Goal: Transaction & Acquisition: Book appointment/travel/reservation

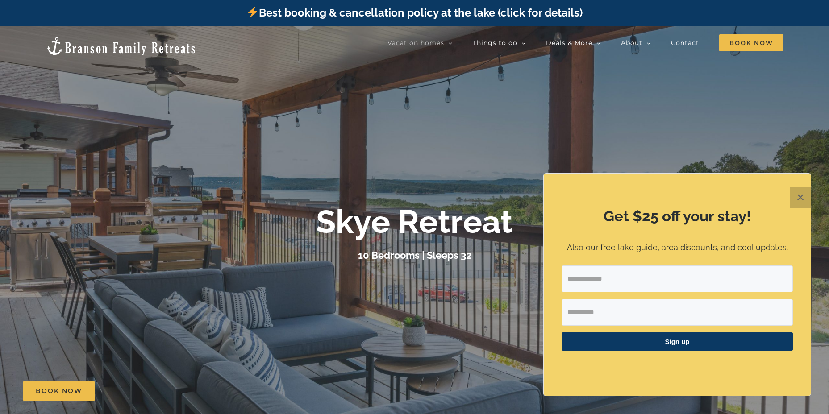
click at [802, 201] on button "✕" at bounding box center [800, 197] width 21 height 21
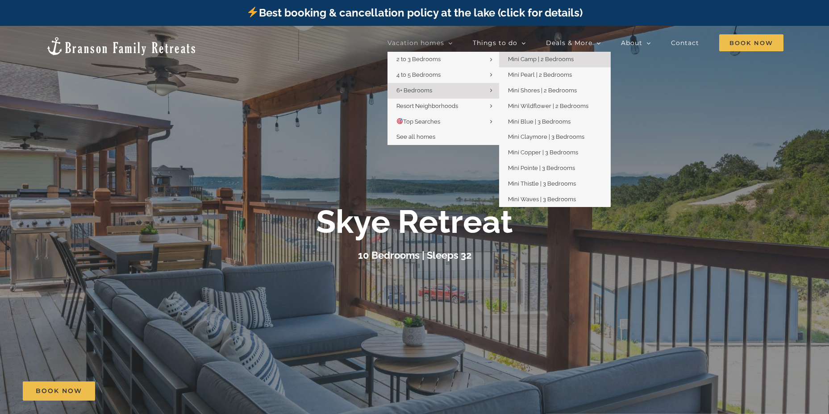
click at [554, 58] on span "Mini Camp | 2 Bedrooms" at bounding box center [541, 59] width 66 height 7
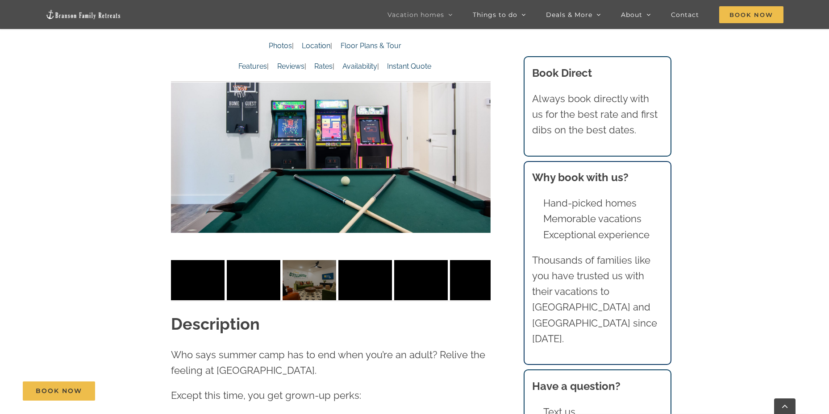
scroll to position [804, 0]
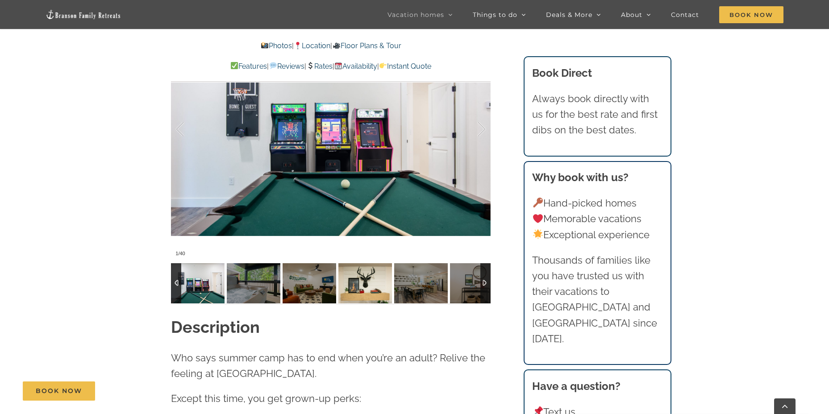
click at [360, 287] on img at bounding box center [366, 283] width 54 height 40
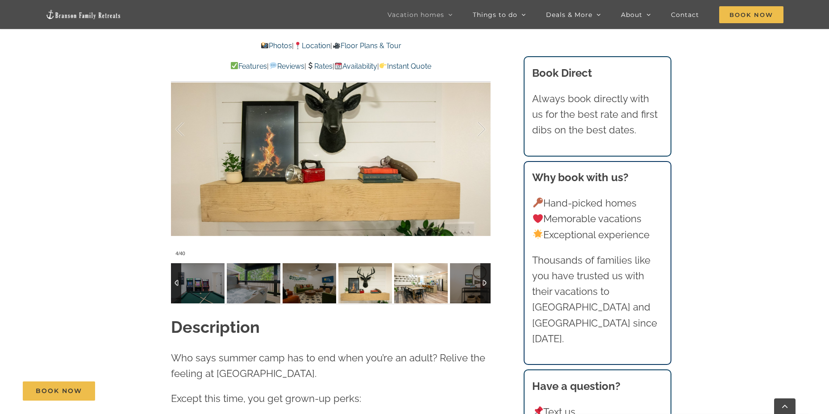
click at [414, 294] on img at bounding box center [421, 283] width 54 height 40
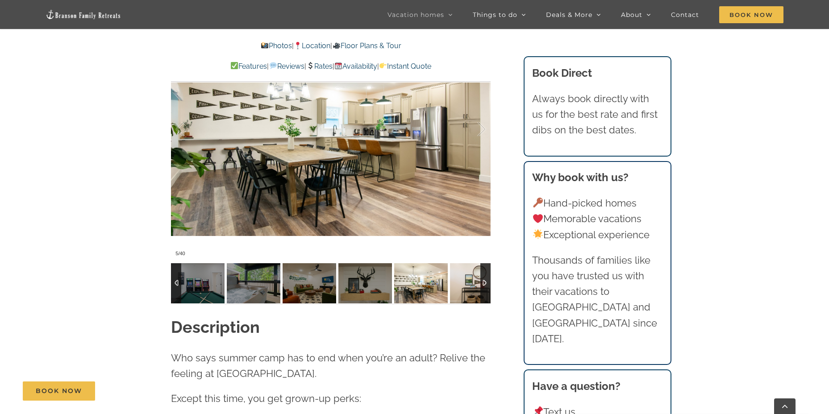
click at [454, 287] on img at bounding box center [477, 283] width 54 height 40
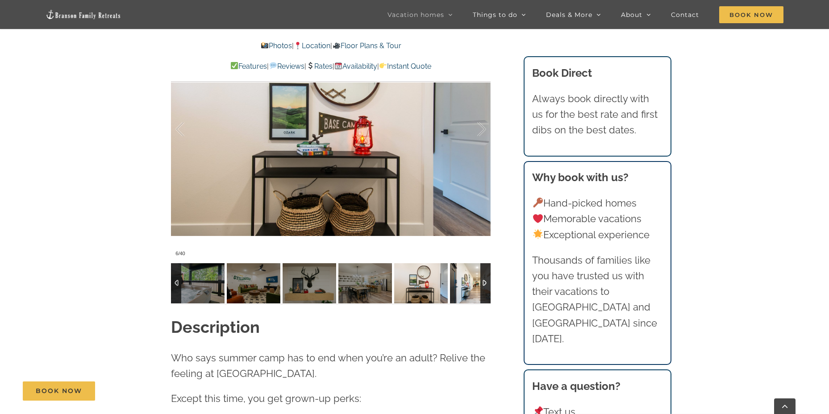
click at [460, 288] on img at bounding box center [477, 283] width 54 height 40
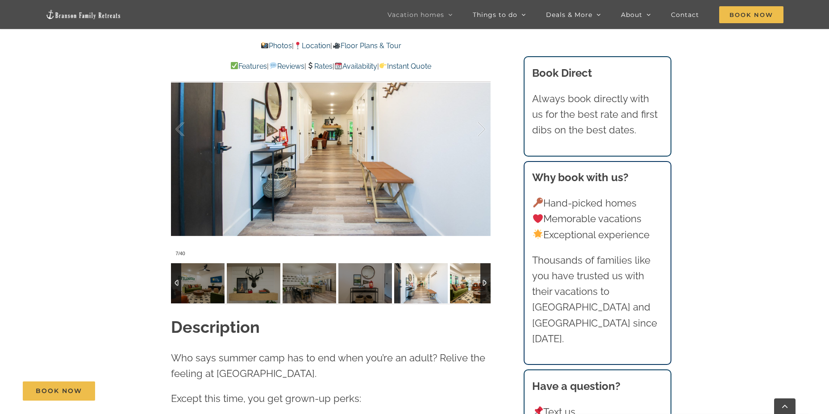
click at [458, 291] on img at bounding box center [477, 283] width 54 height 40
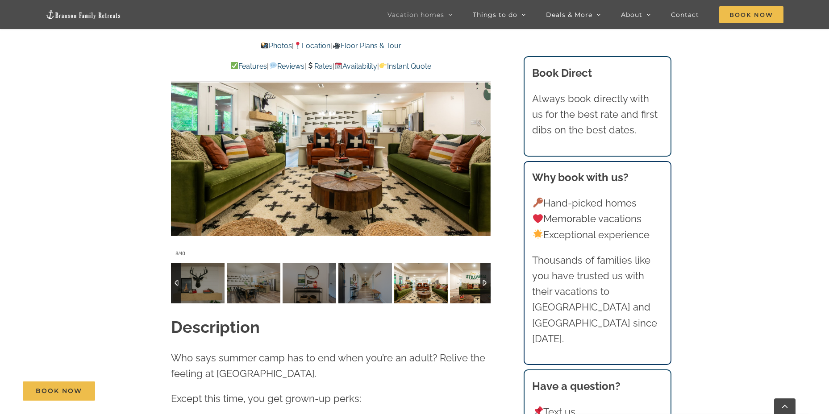
click at [458, 291] on img at bounding box center [477, 283] width 54 height 40
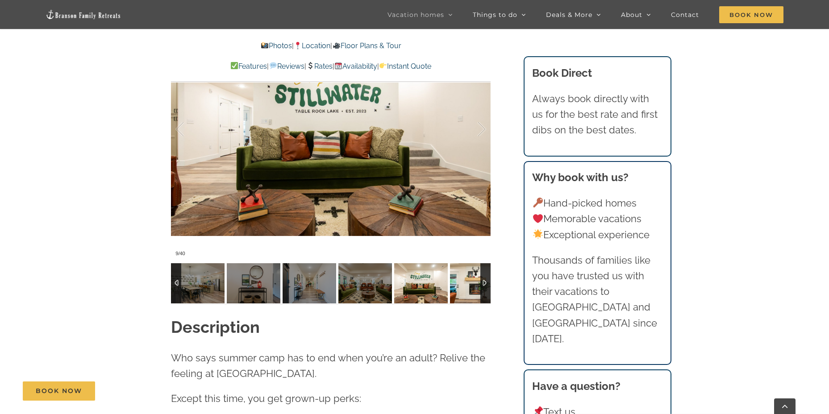
click at [458, 291] on img at bounding box center [477, 283] width 54 height 40
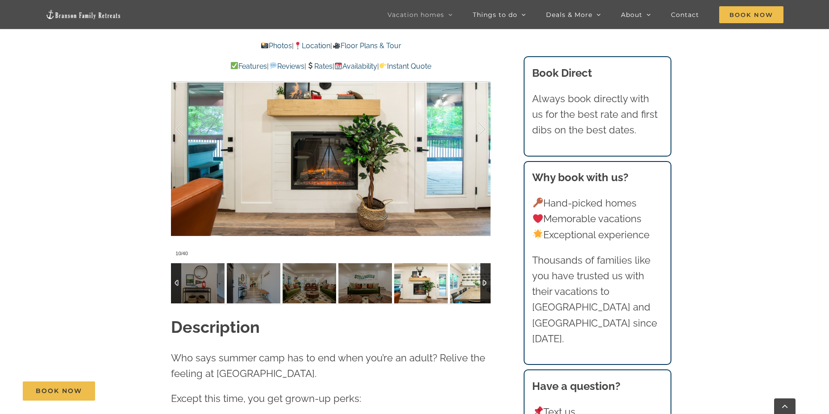
click at [458, 291] on img at bounding box center [477, 283] width 54 height 40
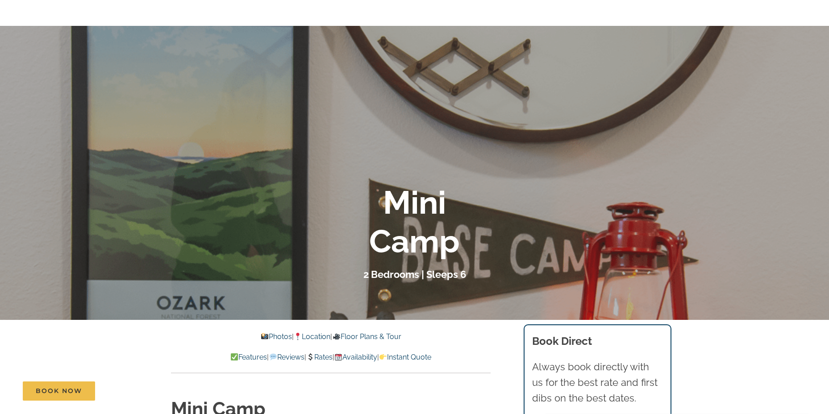
scroll to position [0, 0]
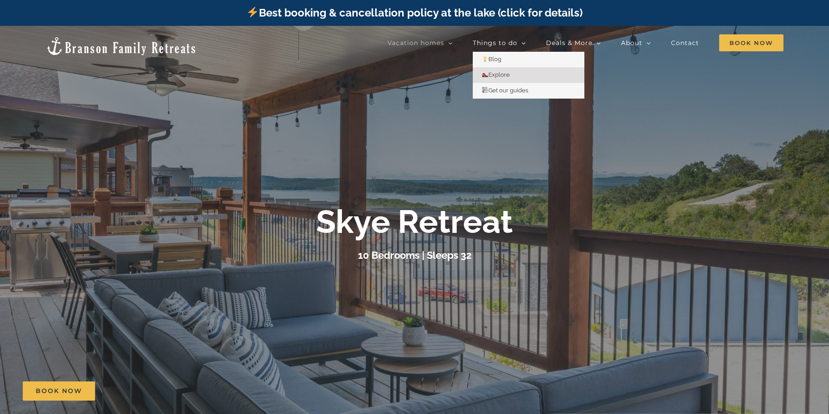
click at [501, 75] on span "Explore" at bounding box center [496, 74] width 28 height 7
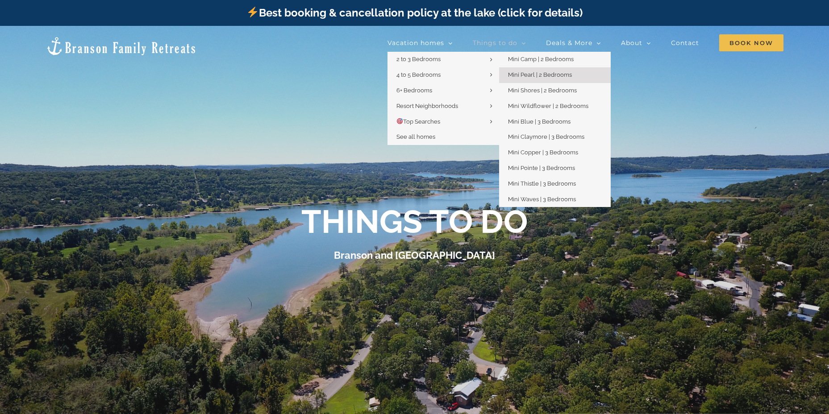
click at [559, 80] on link "Mini Pearl | 2 Bedrooms" at bounding box center [555, 75] width 112 height 16
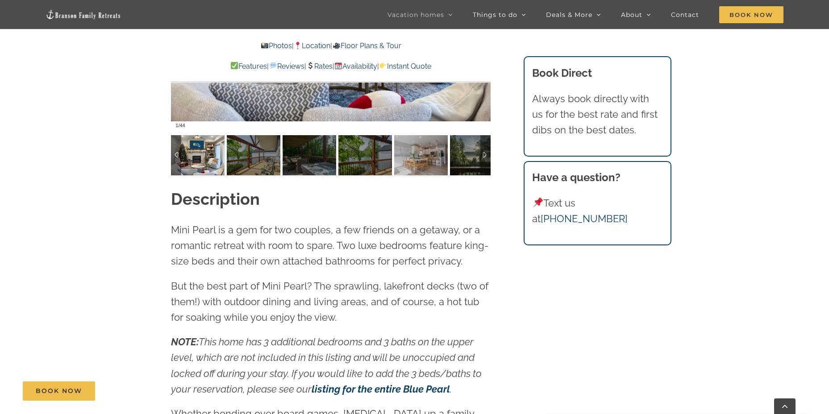
scroll to position [893, 0]
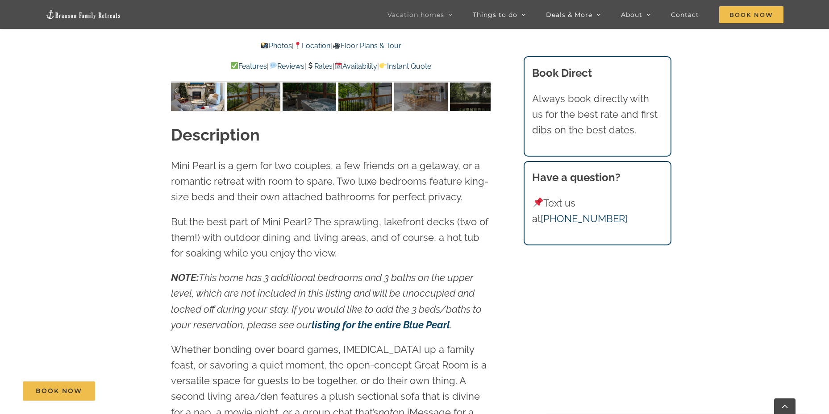
click at [240, 98] on img at bounding box center [254, 91] width 54 height 40
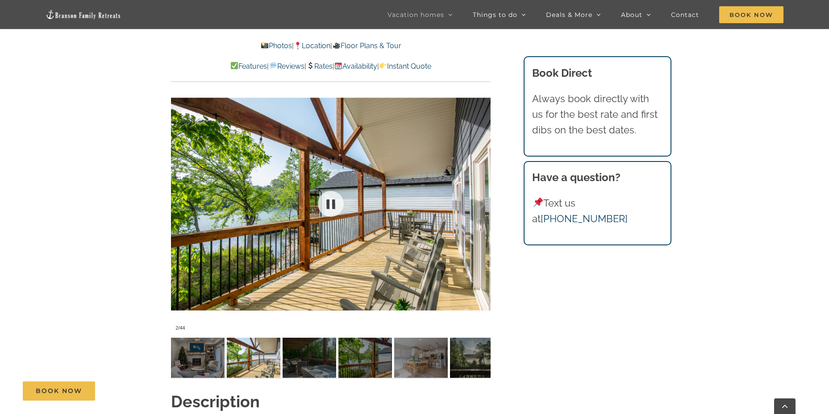
scroll to position [625, 0]
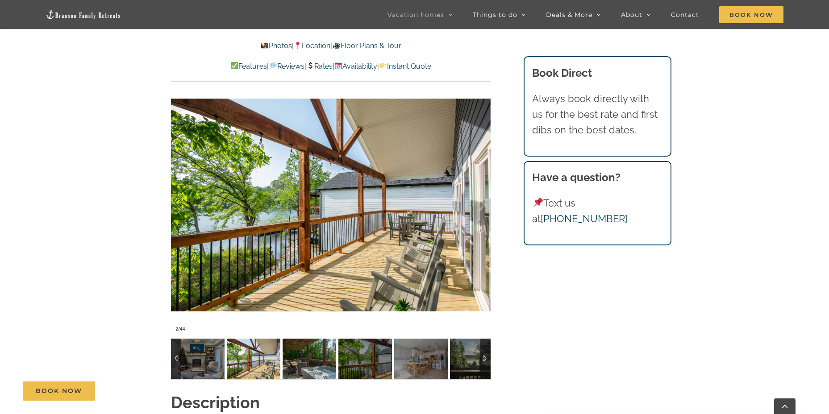
click at [302, 370] on img at bounding box center [310, 359] width 54 height 40
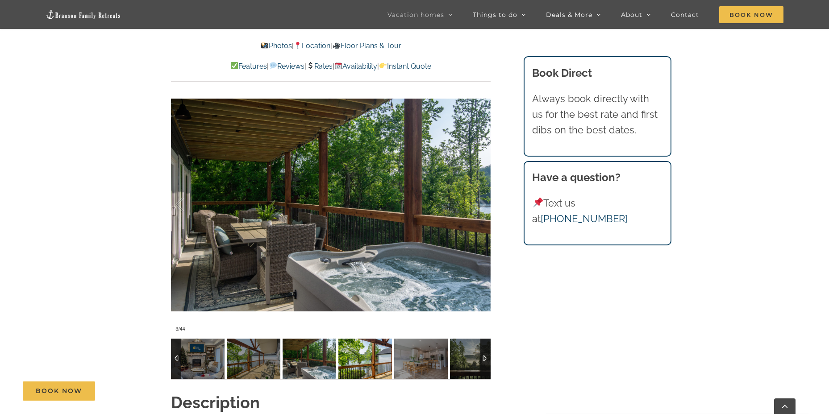
click at [367, 346] on img at bounding box center [366, 359] width 54 height 40
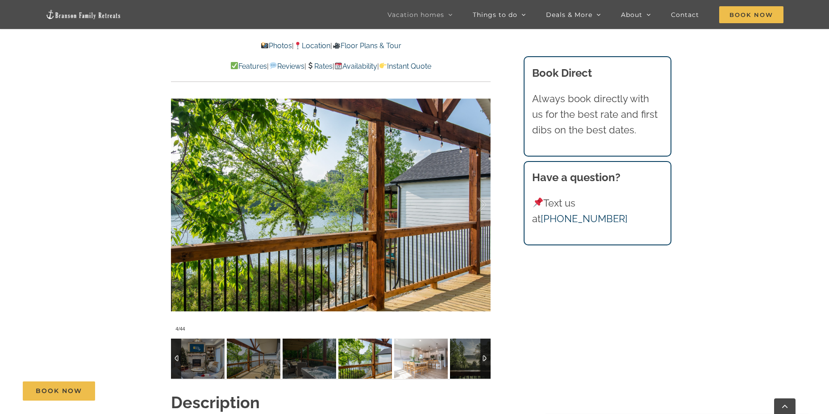
click at [433, 353] on img at bounding box center [421, 359] width 54 height 40
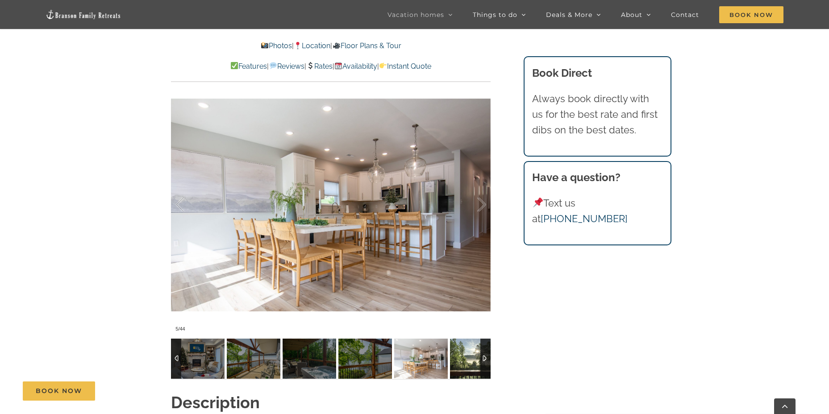
click at [460, 354] on img at bounding box center [477, 359] width 54 height 40
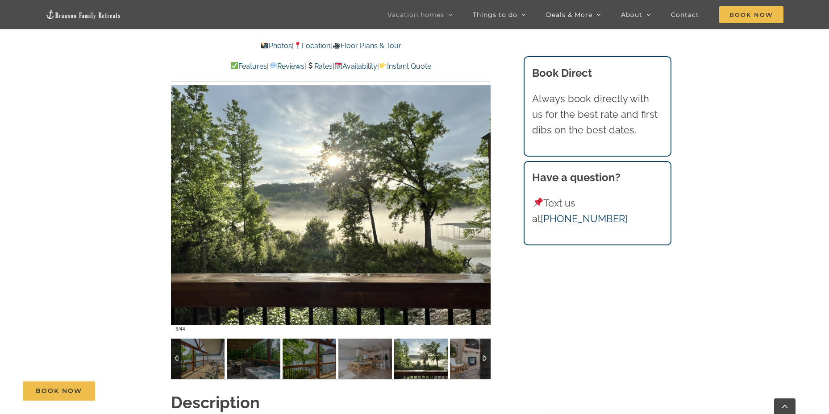
click at [485, 362] on div at bounding box center [486, 359] width 10 height 40
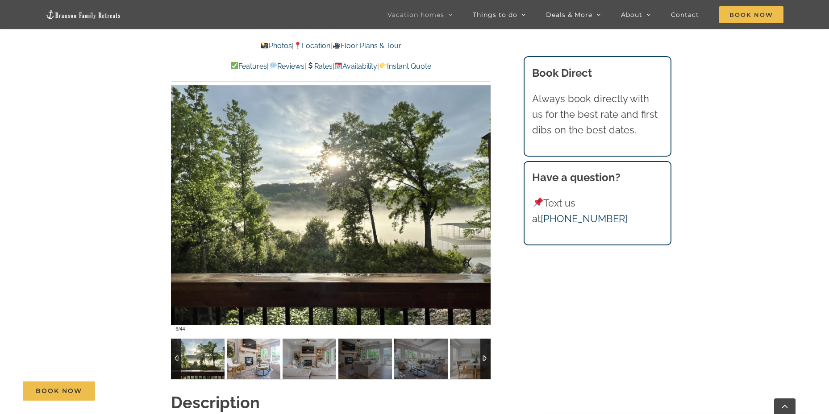
click at [263, 364] on img at bounding box center [254, 359] width 54 height 40
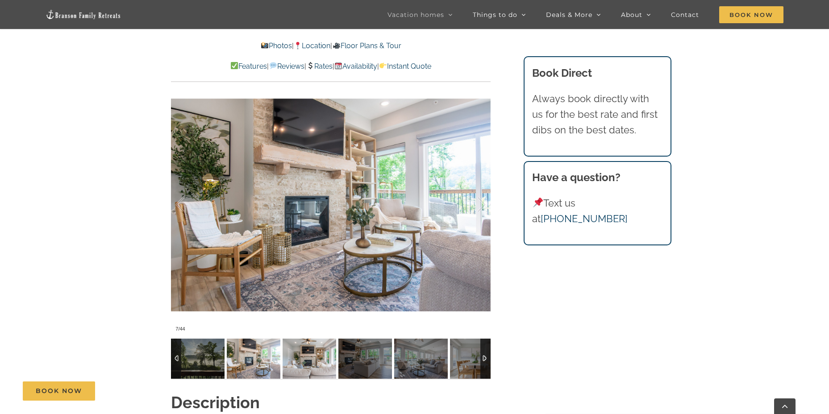
click at [312, 359] on img at bounding box center [310, 359] width 54 height 40
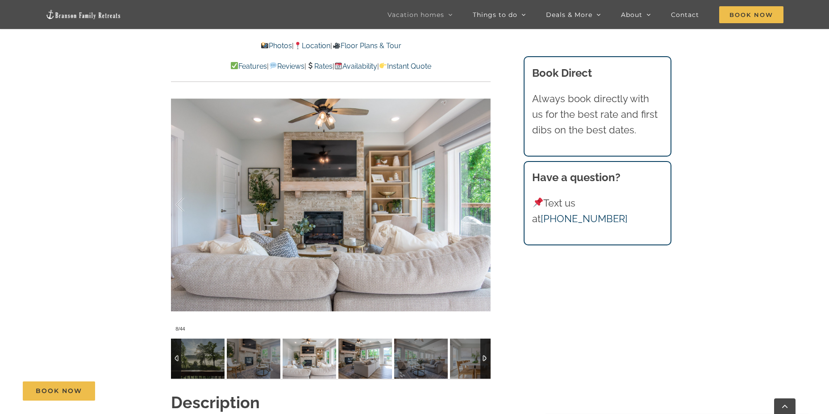
click at [362, 355] on img at bounding box center [366, 359] width 54 height 40
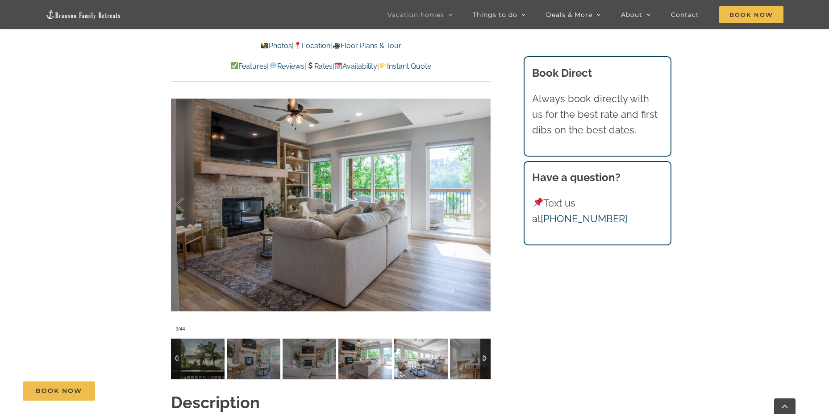
click at [414, 361] on img at bounding box center [421, 359] width 54 height 40
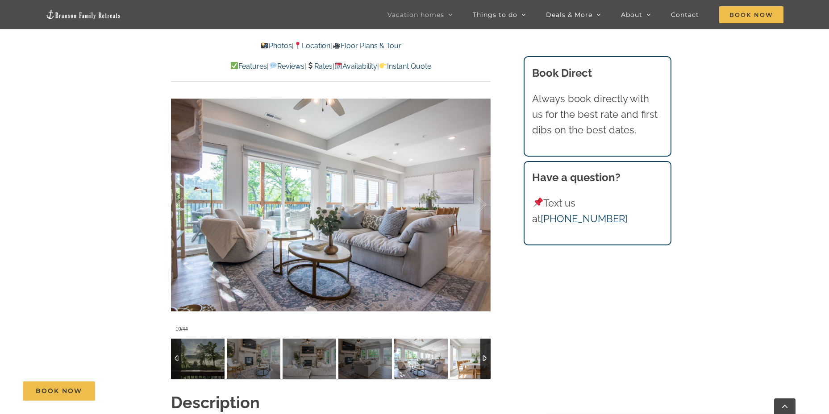
click at [461, 358] on img at bounding box center [477, 359] width 54 height 40
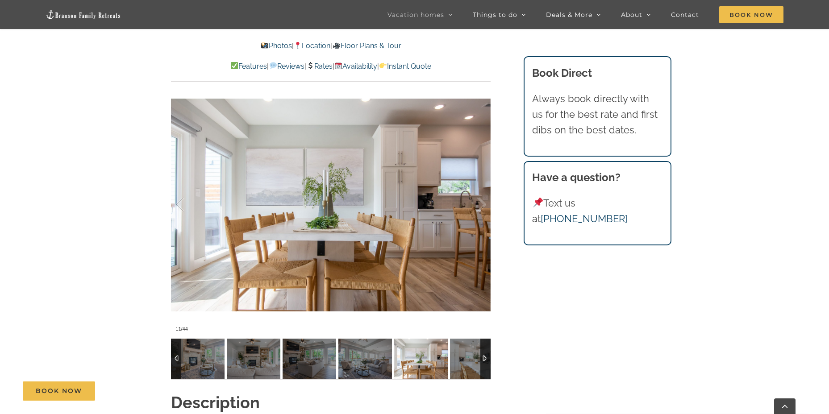
click at [486, 359] on div at bounding box center [486, 359] width 10 height 40
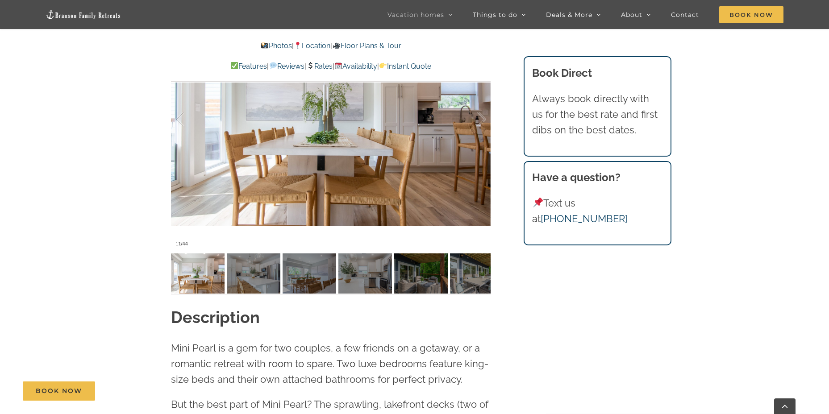
scroll to position [715, 0]
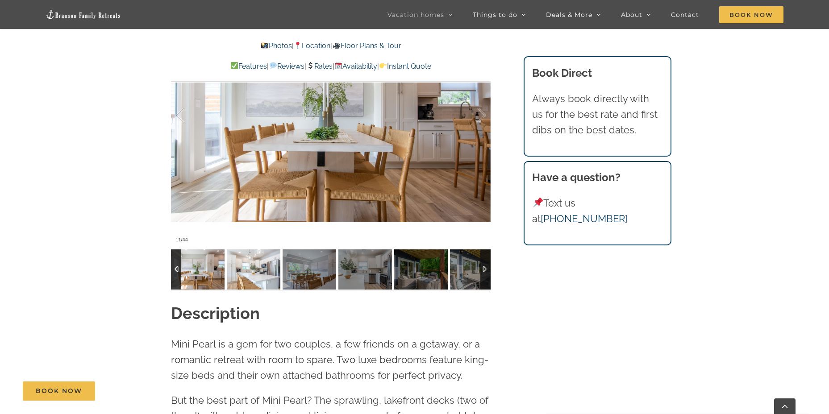
click at [259, 268] on img at bounding box center [254, 270] width 54 height 40
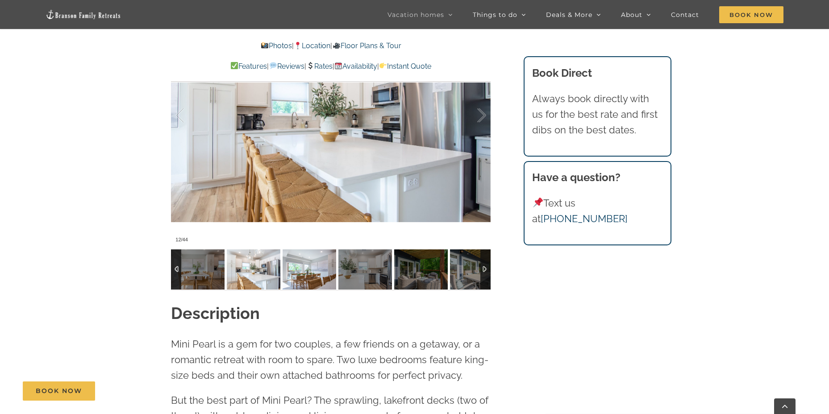
click at [297, 272] on img at bounding box center [310, 270] width 54 height 40
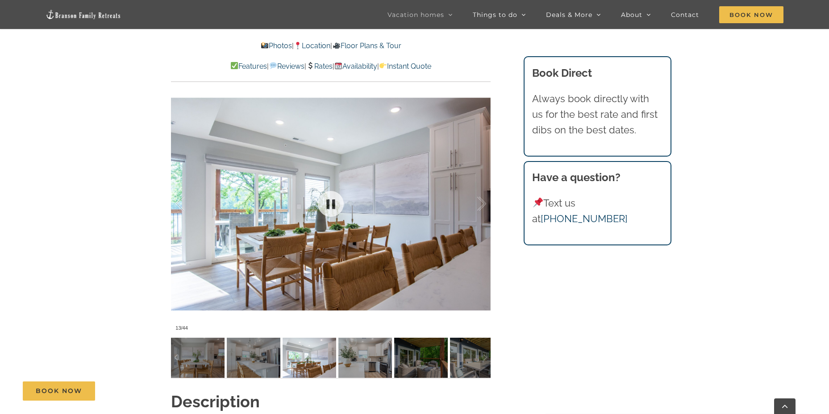
scroll to position [625, 0]
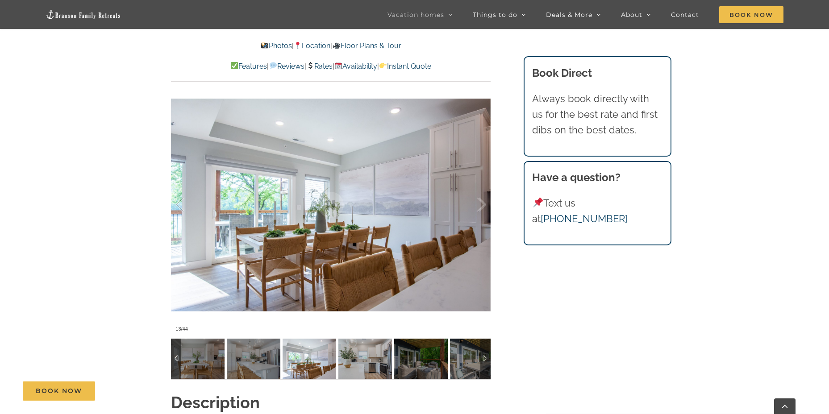
click at [318, 364] on img at bounding box center [310, 359] width 54 height 40
click at [352, 361] on img at bounding box center [366, 359] width 54 height 40
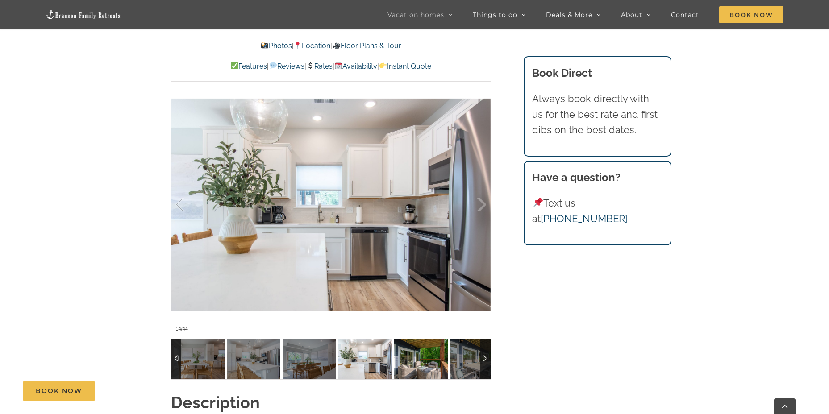
click at [422, 361] on img at bounding box center [421, 359] width 54 height 40
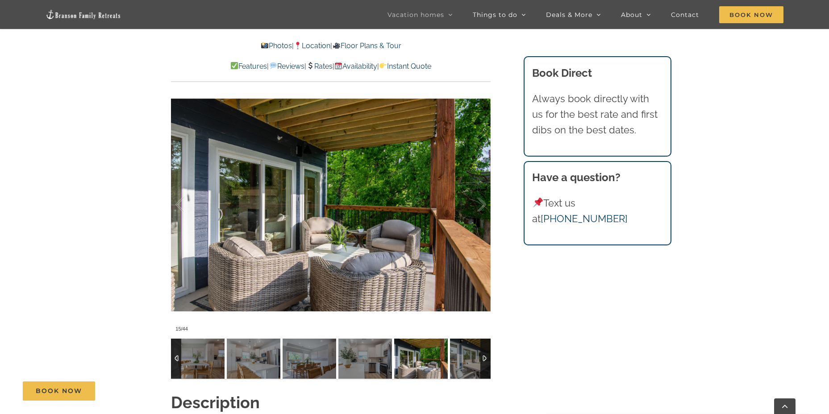
click at [433, 364] on img at bounding box center [421, 359] width 54 height 40
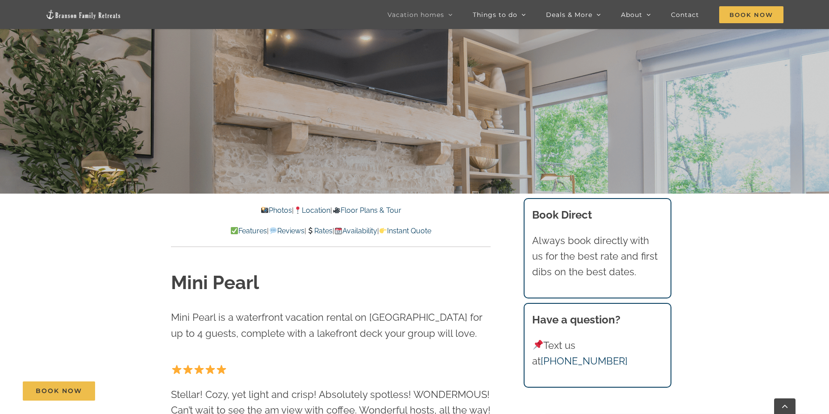
scroll to position [223, 0]
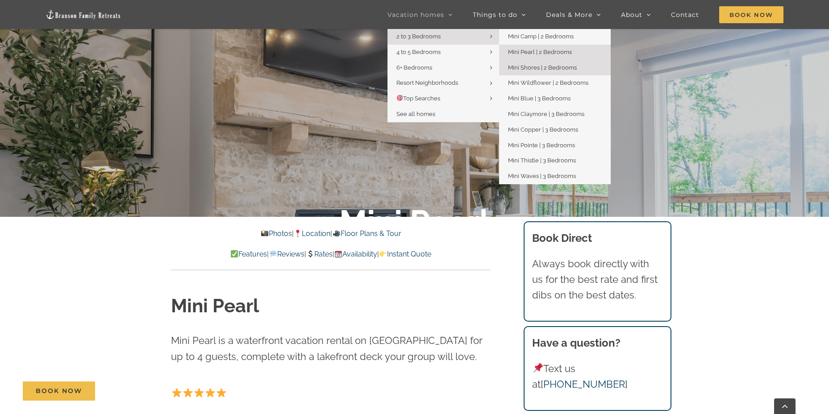
click at [539, 67] on span "Mini Shores | 2 Bedrooms" at bounding box center [542, 67] width 69 height 7
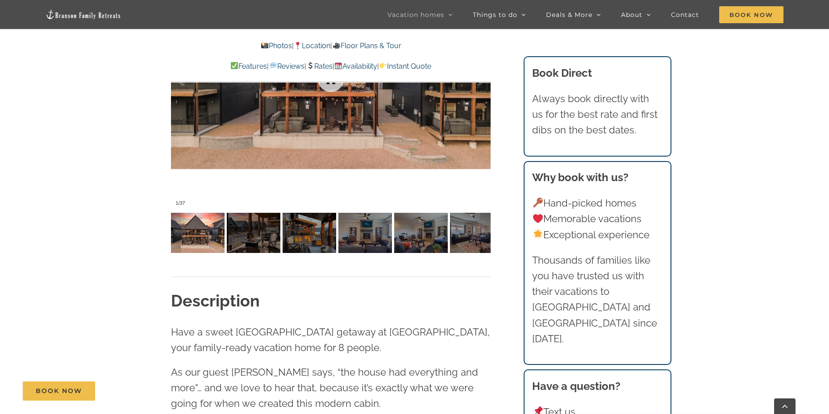
scroll to position [670, 0]
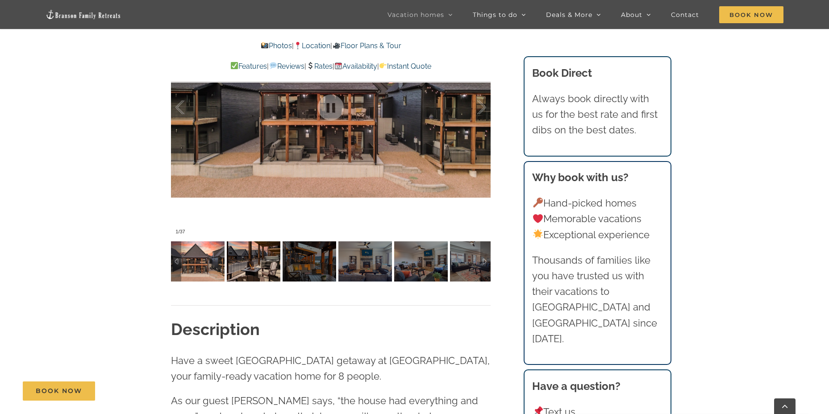
click at [256, 251] on img at bounding box center [254, 262] width 54 height 40
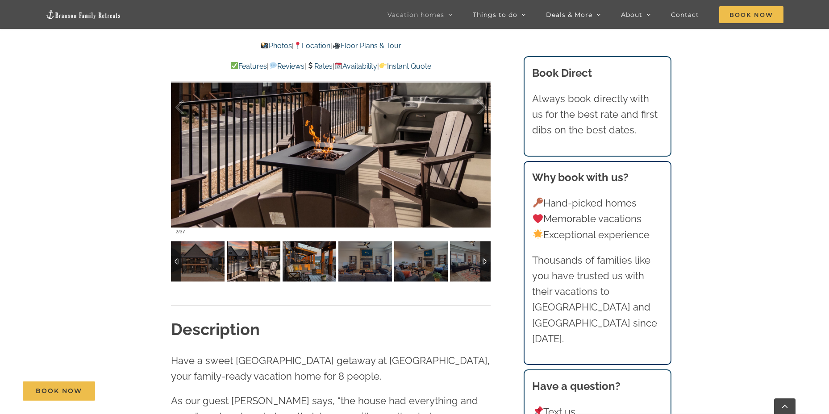
click at [295, 263] on img at bounding box center [310, 262] width 54 height 40
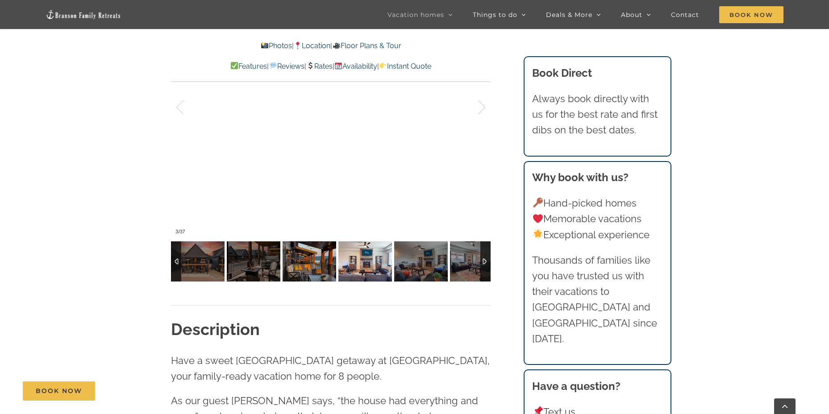
click at [352, 268] on img at bounding box center [366, 262] width 54 height 40
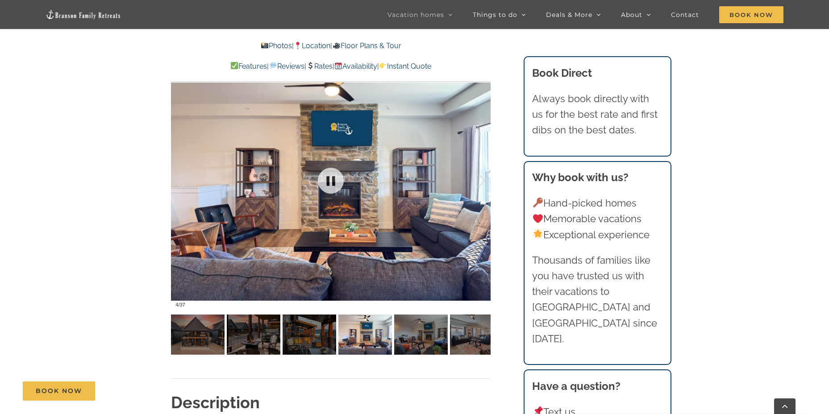
scroll to position [581, 0]
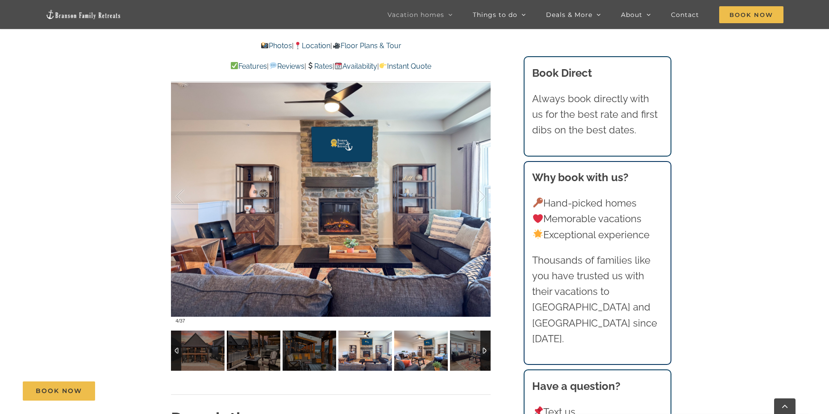
click at [422, 346] on img at bounding box center [421, 351] width 54 height 40
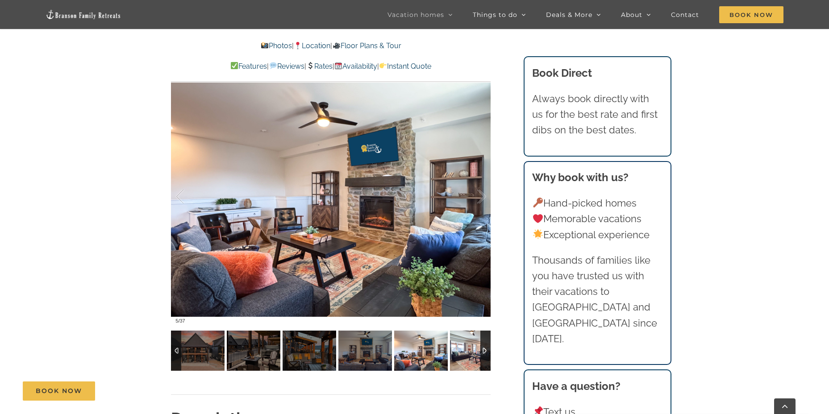
click at [452, 347] on img at bounding box center [477, 351] width 54 height 40
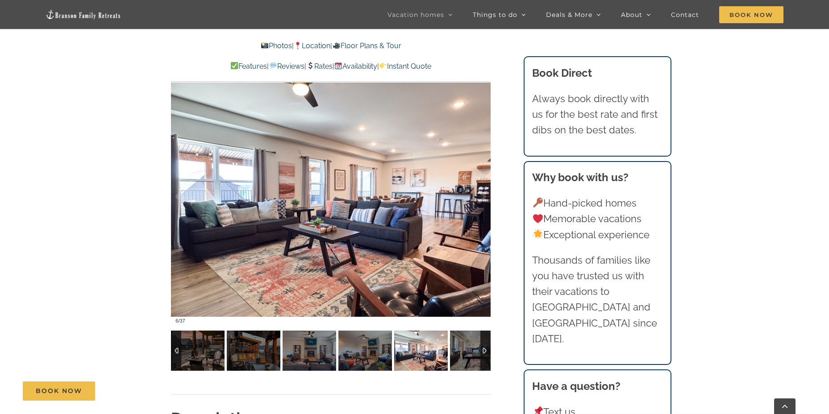
click at [483, 354] on div at bounding box center [486, 351] width 10 height 40
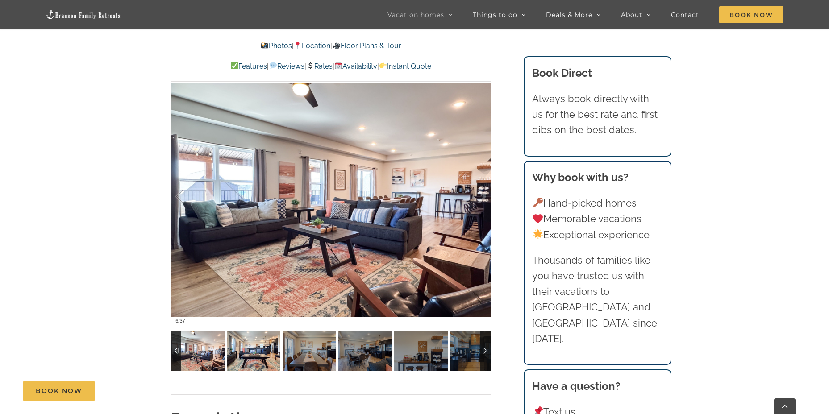
click at [244, 344] on img at bounding box center [254, 351] width 54 height 40
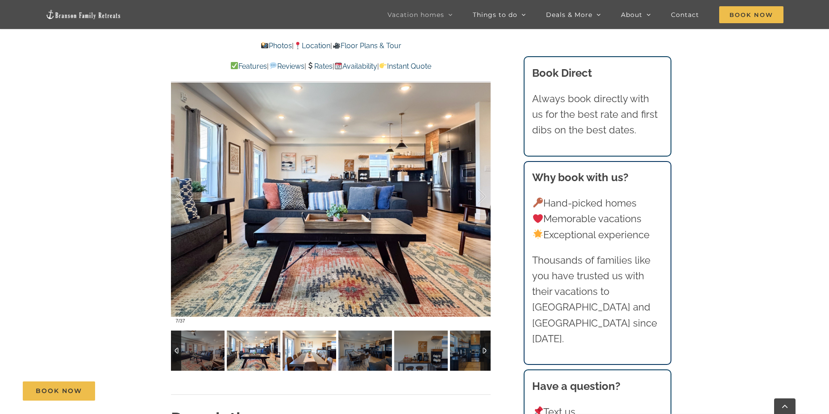
click at [305, 348] on img at bounding box center [310, 351] width 54 height 40
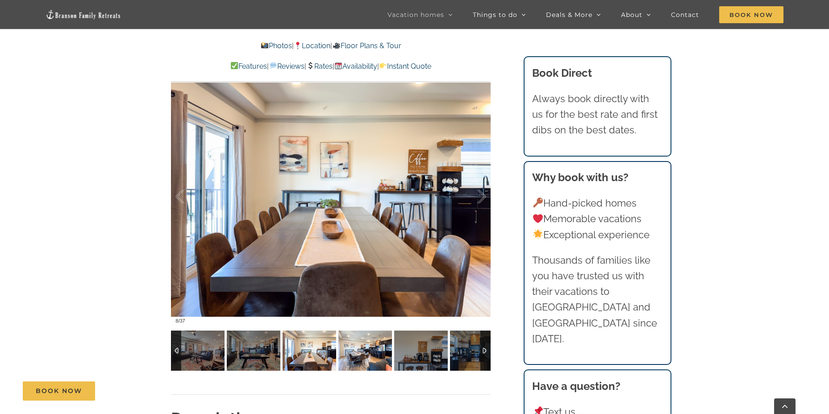
click at [361, 350] on img at bounding box center [366, 351] width 54 height 40
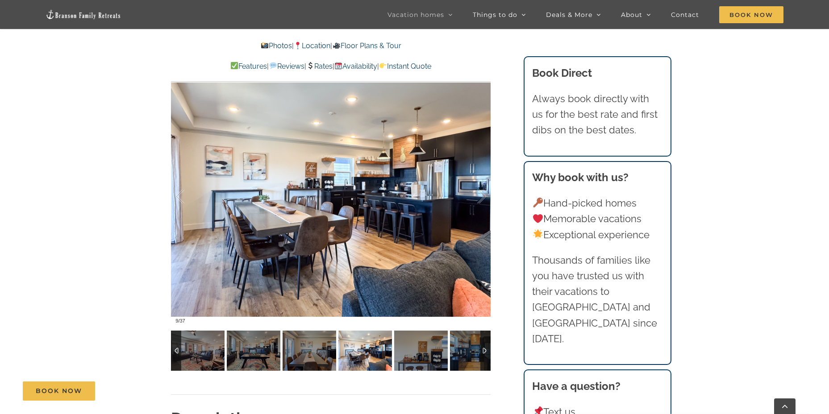
click at [352, 352] on img at bounding box center [366, 351] width 54 height 40
click at [404, 351] on img at bounding box center [421, 351] width 54 height 40
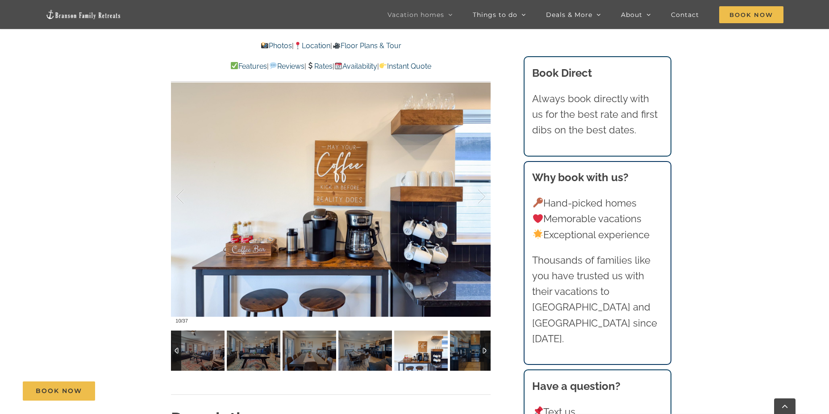
click at [427, 351] on img at bounding box center [421, 351] width 54 height 40
click at [460, 351] on img at bounding box center [477, 351] width 54 height 40
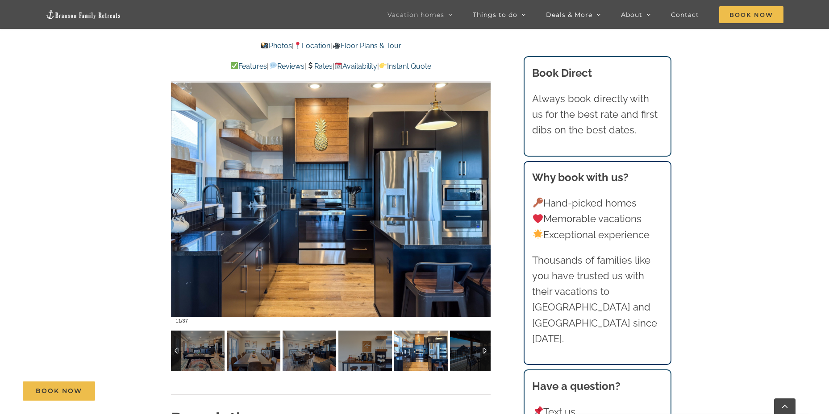
click at [485, 350] on div at bounding box center [486, 351] width 10 height 40
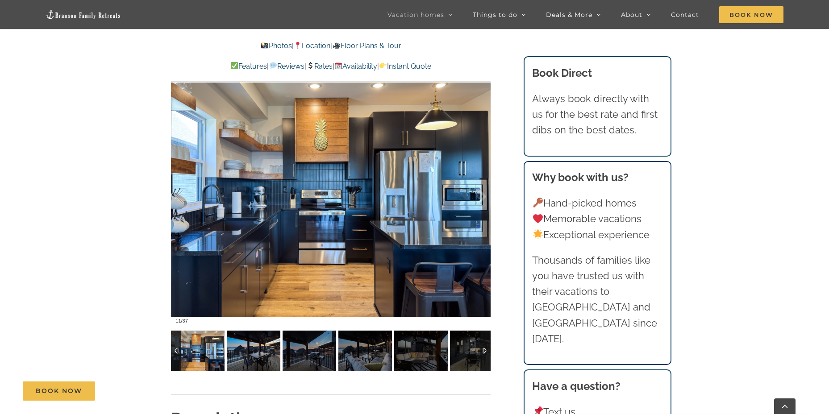
click at [259, 345] on img at bounding box center [254, 351] width 54 height 40
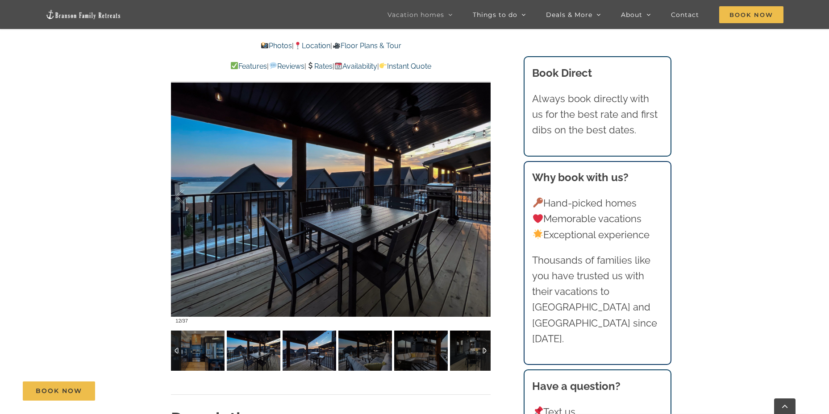
click at [304, 350] on img at bounding box center [310, 351] width 54 height 40
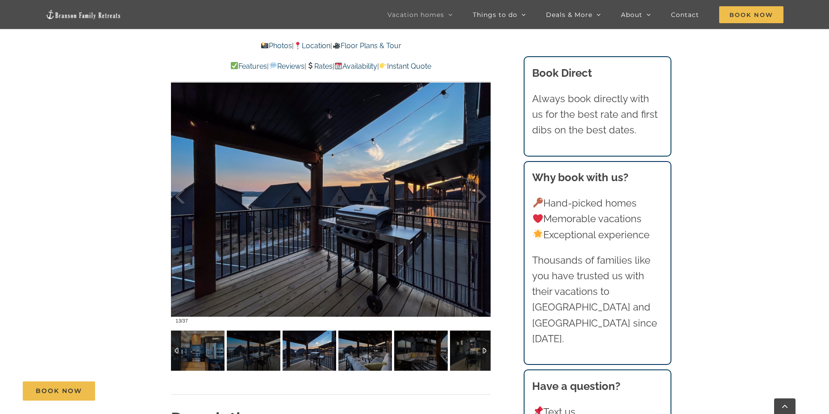
click at [308, 350] on img at bounding box center [310, 351] width 54 height 40
click at [353, 349] on img at bounding box center [366, 351] width 54 height 40
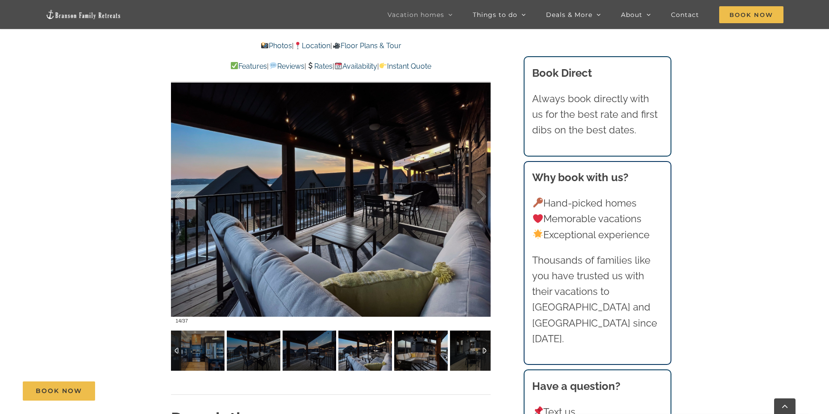
click at [402, 350] on img at bounding box center [421, 351] width 54 height 40
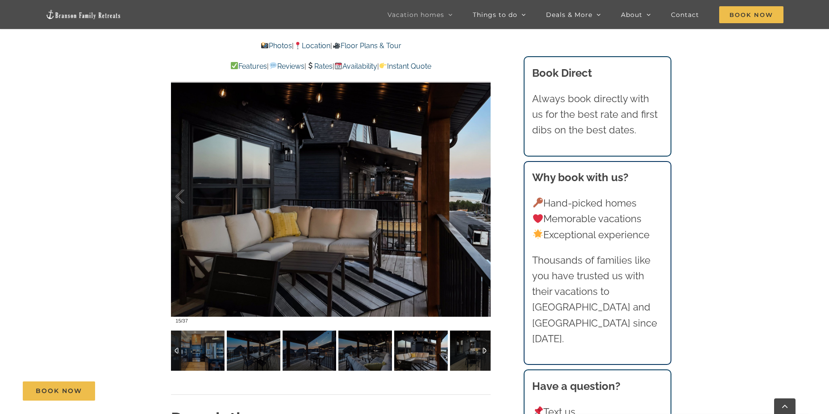
click at [427, 351] on img at bounding box center [421, 351] width 54 height 40
click at [451, 350] on img at bounding box center [477, 351] width 54 height 40
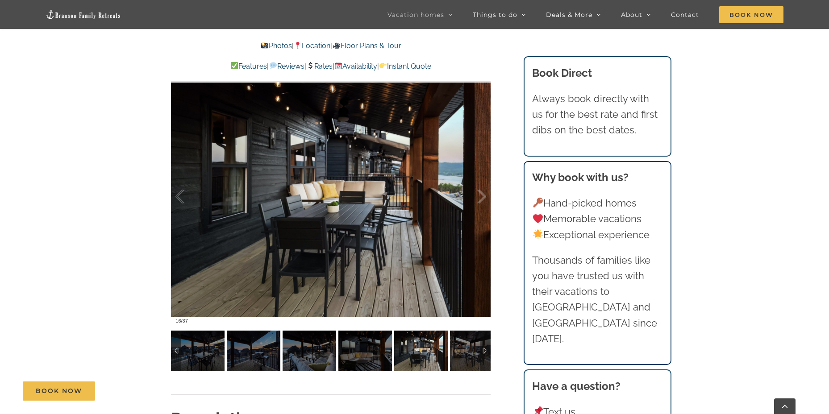
click at [486, 346] on div at bounding box center [486, 351] width 10 height 40
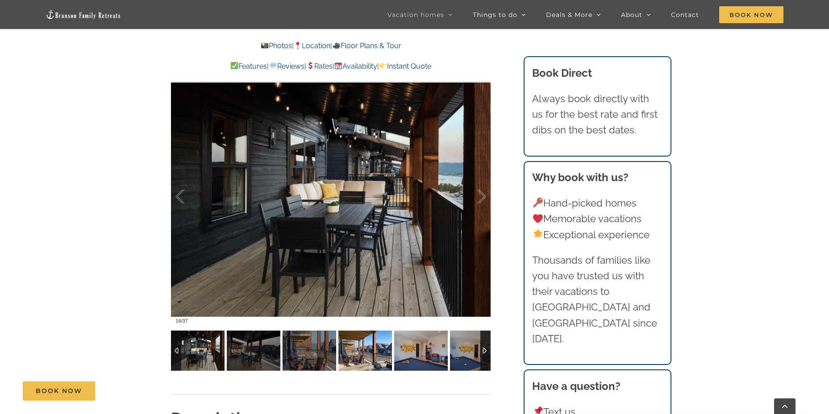
click at [347, 353] on img at bounding box center [366, 351] width 54 height 40
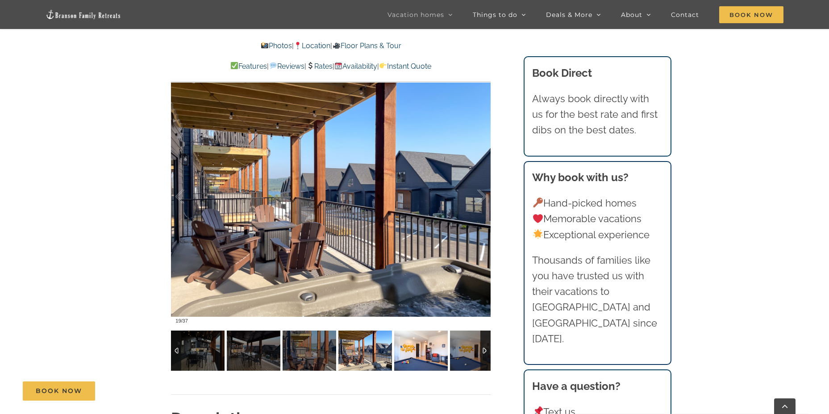
click at [402, 351] on img at bounding box center [421, 351] width 54 height 40
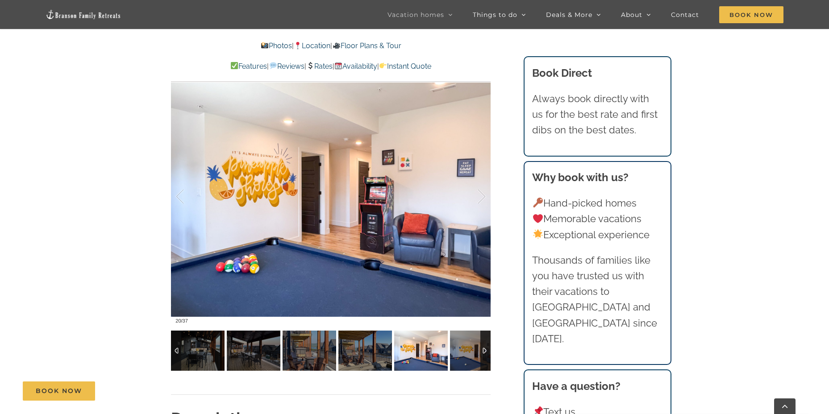
click at [419, 348] on img at bounding box center [421, 351] width 54 height 40
click at [439, 350] on img at bounding box center [421, 351] width 54 height 40
click at [458, 350] on img at bounding box center [477, 351] width 54 height 40
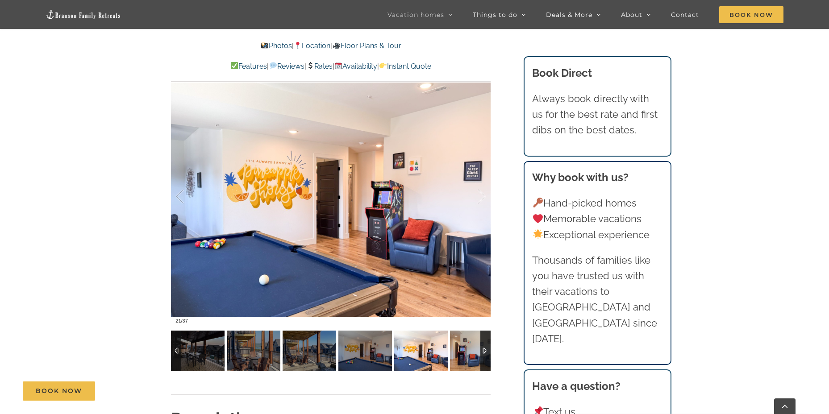
click at [483, 348] on div at bounding box center [486, 351] width 10 height 40
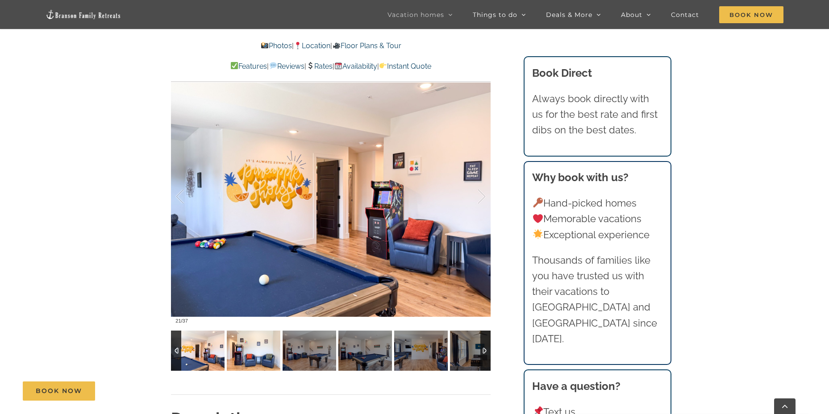
click at [267, 338] on img at bounding box center [254, 351] width 54 height 40
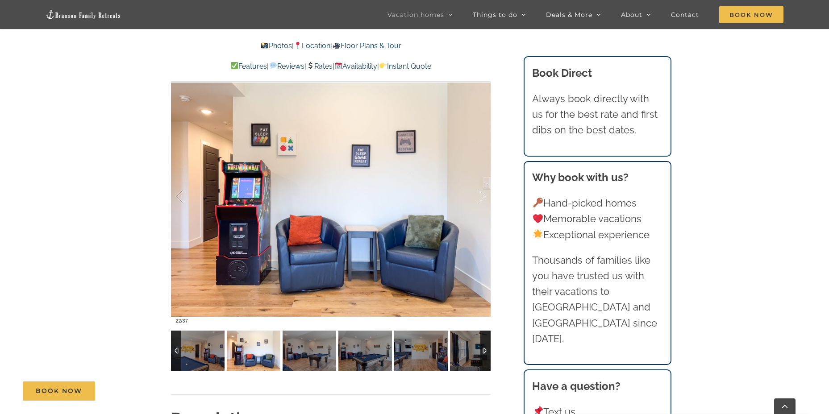
click at [263, 348] on img at bounding box center [254, 351] width 54 height 40
click at [304, 349] on img at bounding box center [310, 351] width 54 height 40
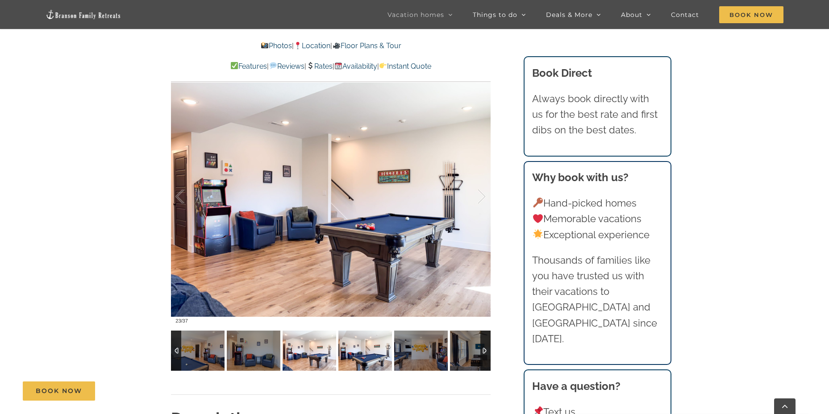
click at [376, 360] on img at bounding box center [366, 351] width 54 height 40
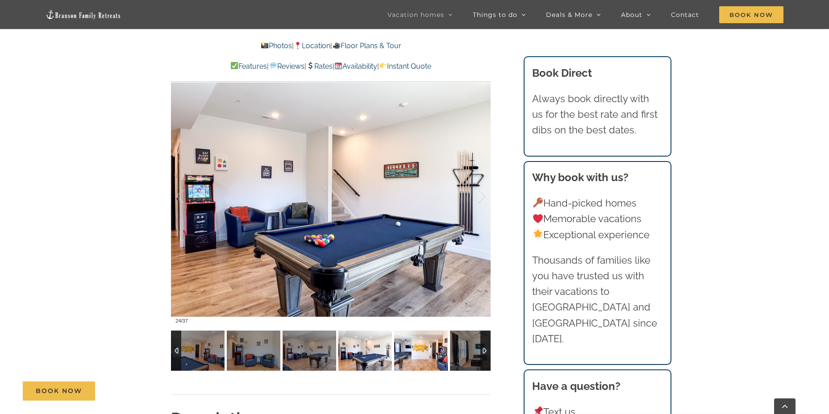
click at [406, 359] on img at bounding box center [421, 351] width 54 height 40
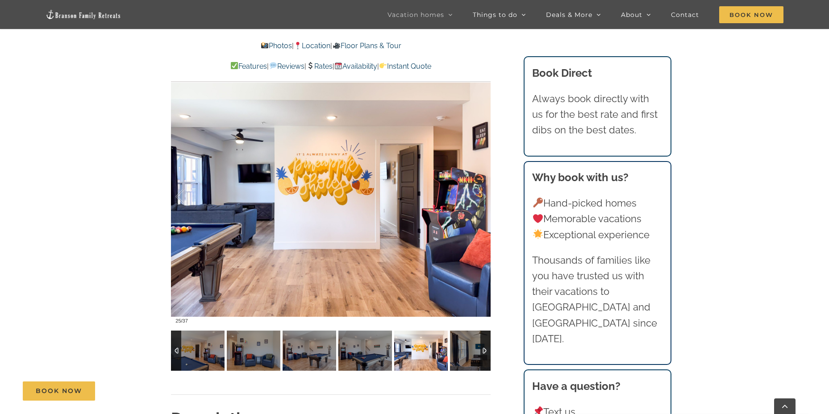
click at [439, 343] on img at bounding box center [421, 351] width 54 height 40
click at [435, 348] on img at bounding box center [421, 351] width 54 height 40
click at [459, 348] on img at bounding box center [477, 351] width 54 height 40
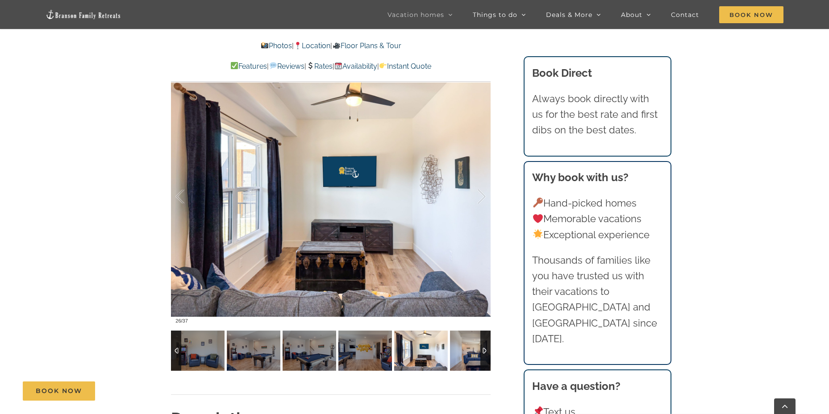
click at [485, 344] on div at bounding box center [486, 351] width 10 height 40
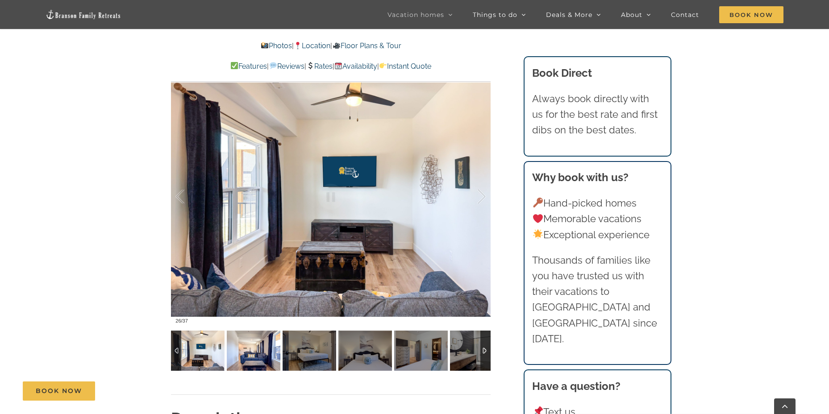
click at [248, 347] on img at bounding box center [254, 351] width 54 height 40
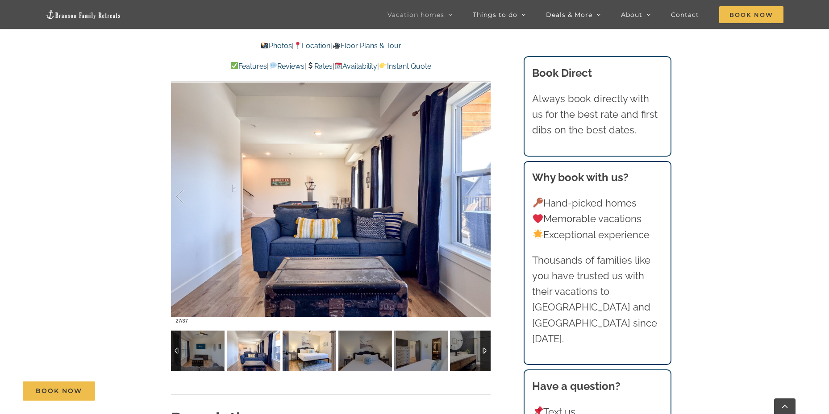
click at [303, 344] on img at bounding box center [310, 351] width 54 height 40
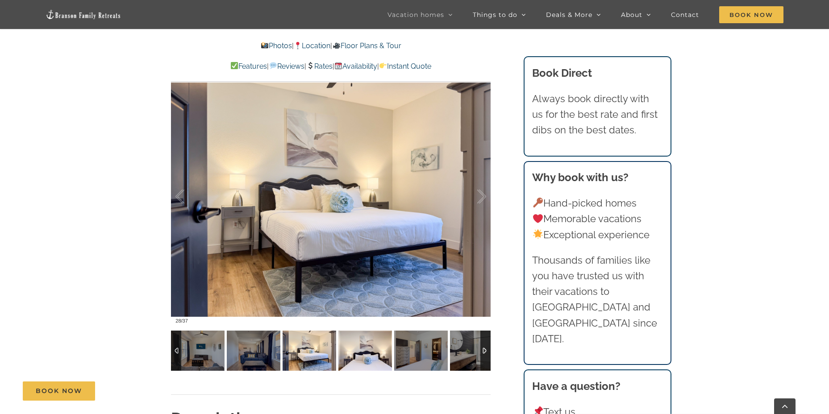
click at [355, 350] on img at bounding box center [366, 351] width 54 height 40
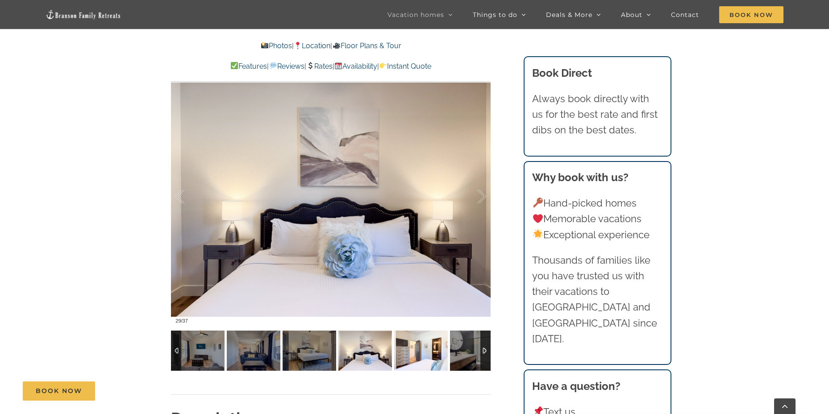
click at [414, 350] on img at bounding box center [421, 351] width 54 height 40
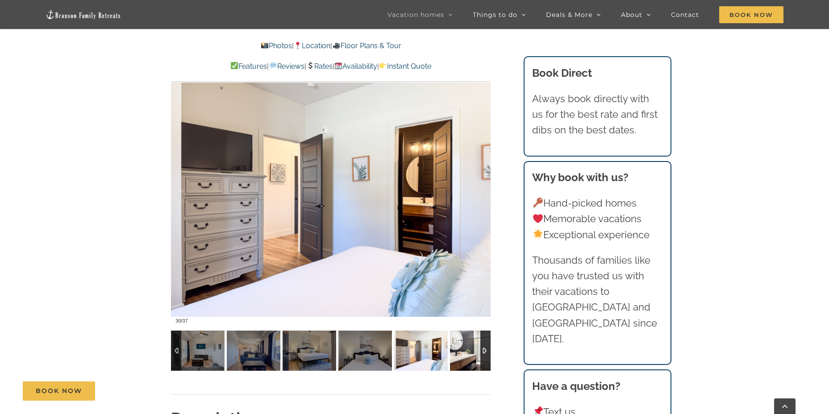
click at [464, 352] on img at bounding box center [477, 351] width 54 height 40
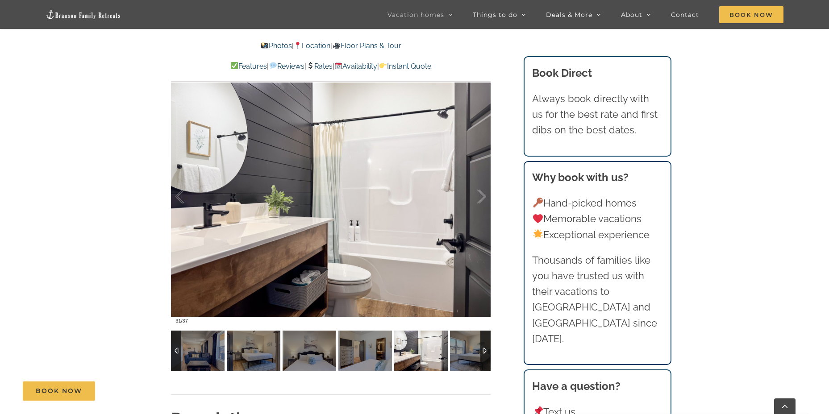
click at [487, 351] on div at bounding box center [486, 351] width 10 height 40
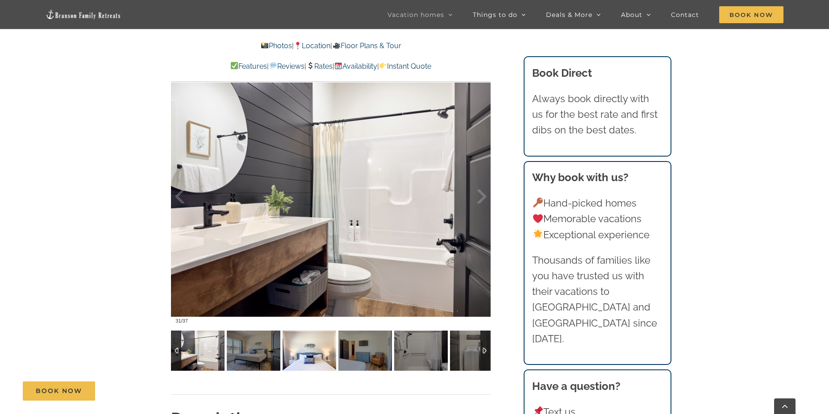
click at [307, 338] on img at bounding box center [310, 351] width 54 height 40
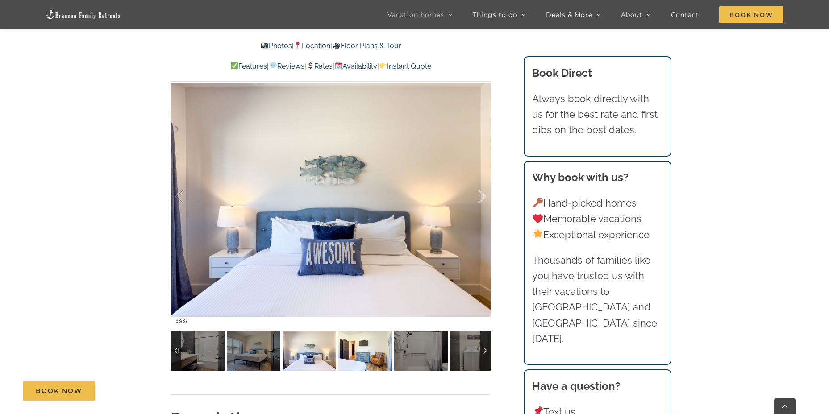
click at [353, 344] on img at bounding box center [366, 351] width 54 height 40
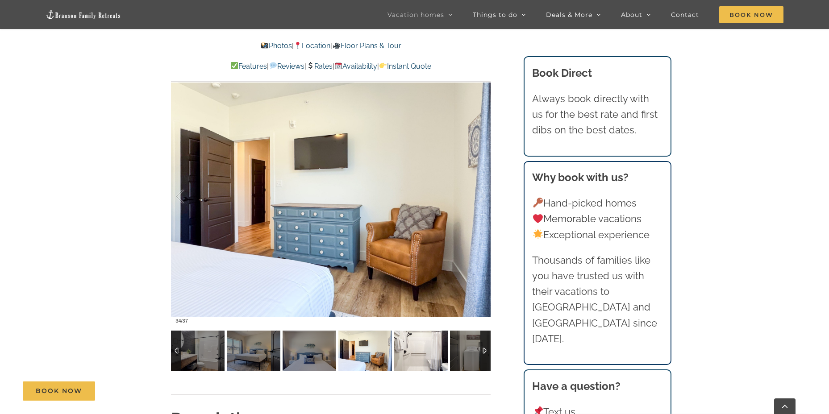
click at [405, 347] on img at bounding box center [421, 351] width 54 height 40
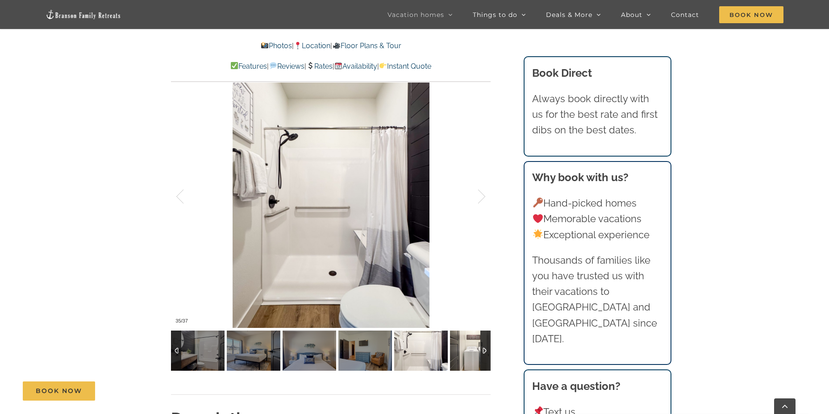
click at [463, 347] on img at bounding box center [477, 351] width 54 height 40
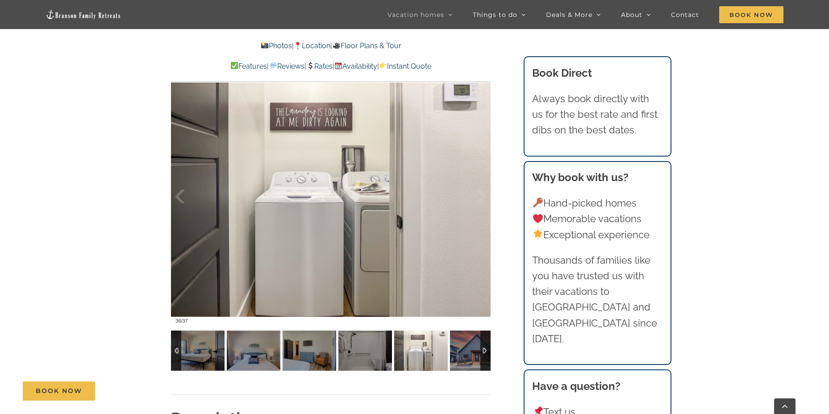
click at [484, 348] on div at bounding box center [486, 351] width 10 height 40
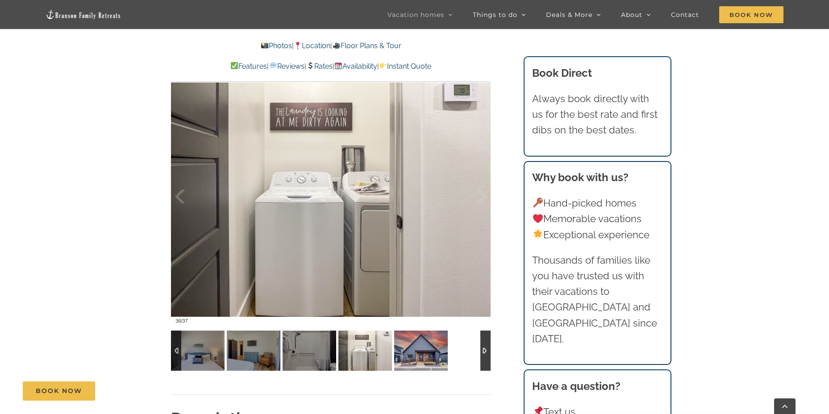
click at [424, 348] on img at bounding box center [421, 351] width 54 height 40
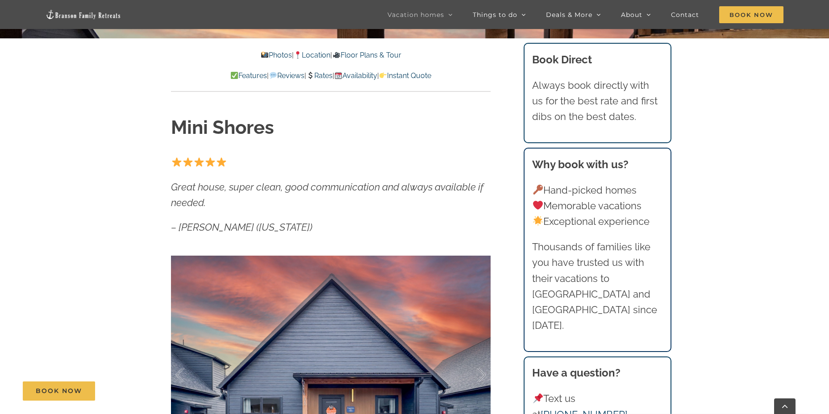
scroll to position [134, 0]
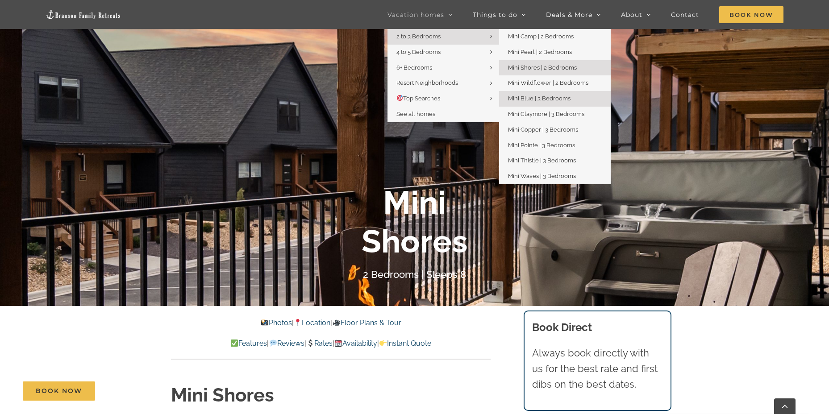
click at [570, 102] on span "Mini Blue | 3 Bedrooms" at bounding box center [539, 98] width 63 height 7
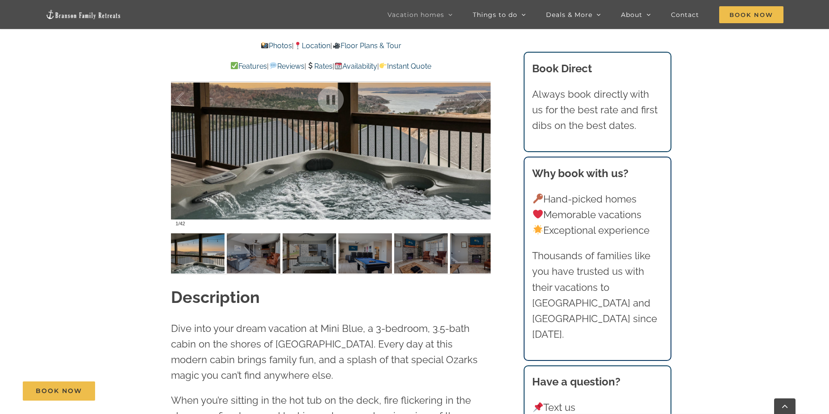
scroll to position [759, 0]
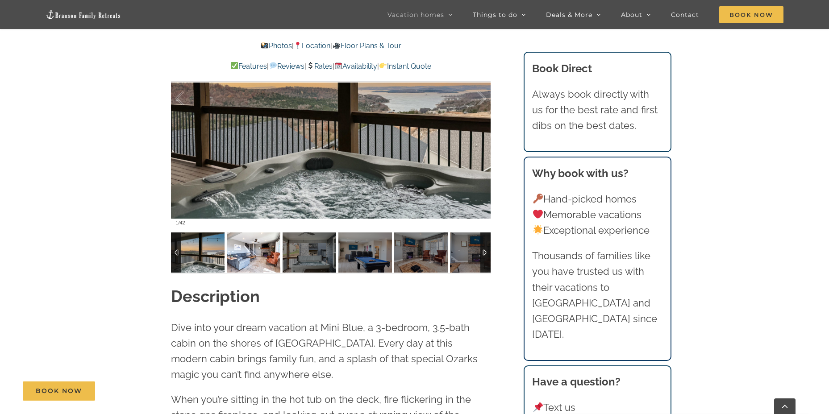
click at [245, 254] on img at bounding box center [254, 253] width 54 height 40
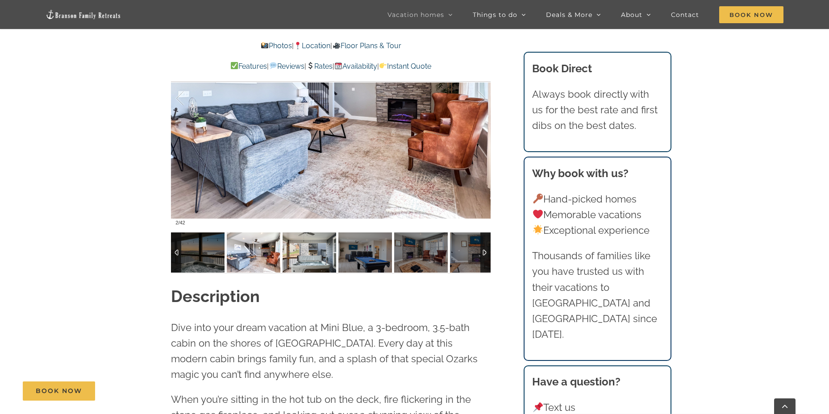
click at [306, 260] on img at bounding box center [310, 253] width 54 height 40
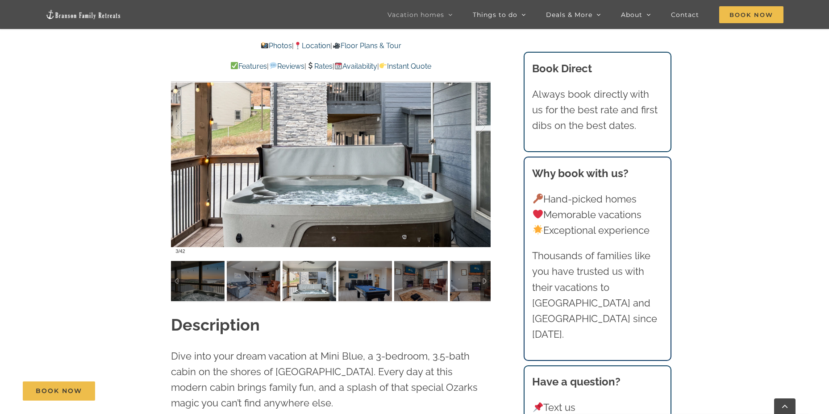
scroll to position [715, 0]
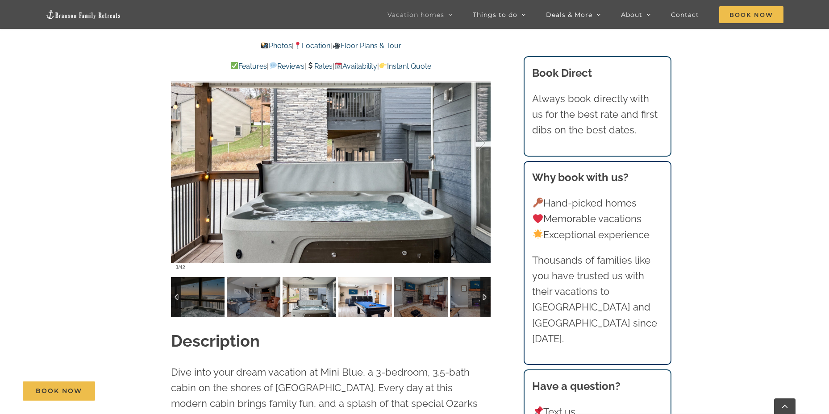
click at [374, 302] on img at bounding box center [366, 297] width 54 height 40
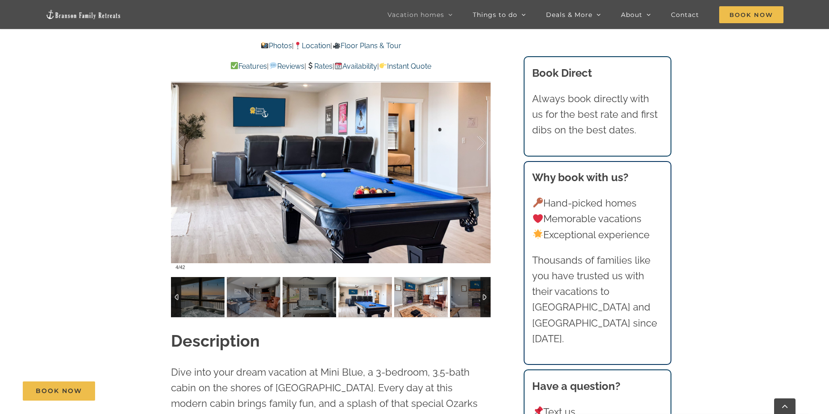
click at [420, 302] on img at bounding box center [421, 297] width 54 height 40
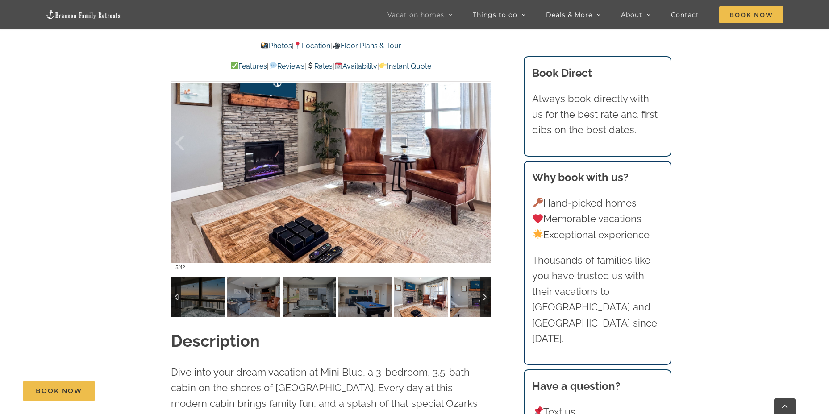
click at [422, 298] on img at bounding box center [421, 297] width 54 height 40
click at [456, 303] on img at bounding box center [477, 297] width 54 height 40
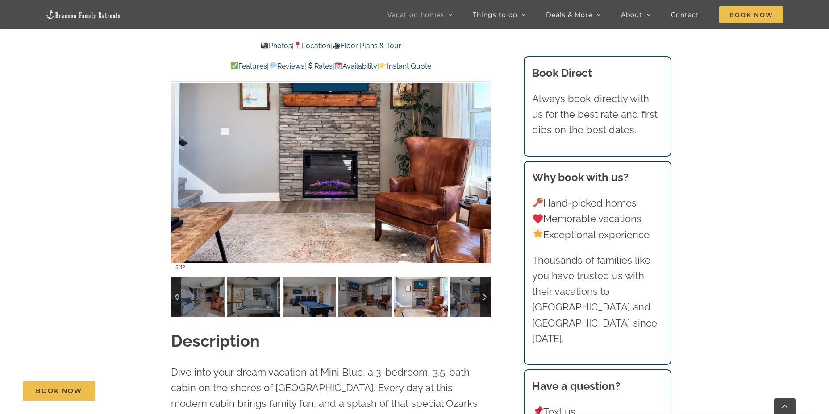
click at [407, 299] on img at bounding box center [421, 297] width 54 height 40
click at [454, 300] on img at bounding box center [477, 297] width 54 height 40
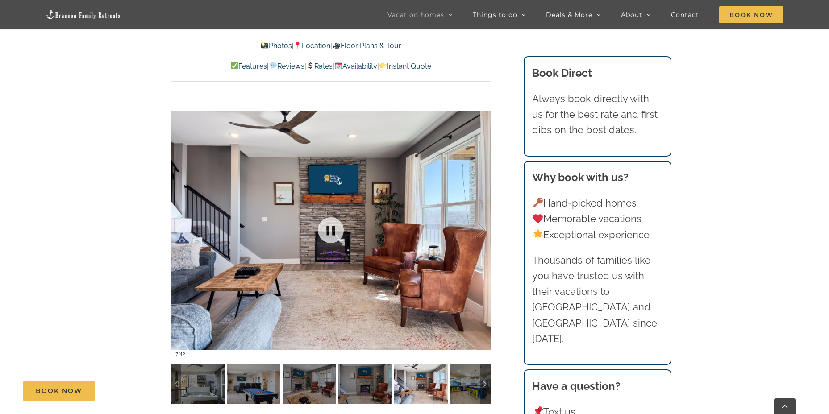
scroll to position [625, 0]
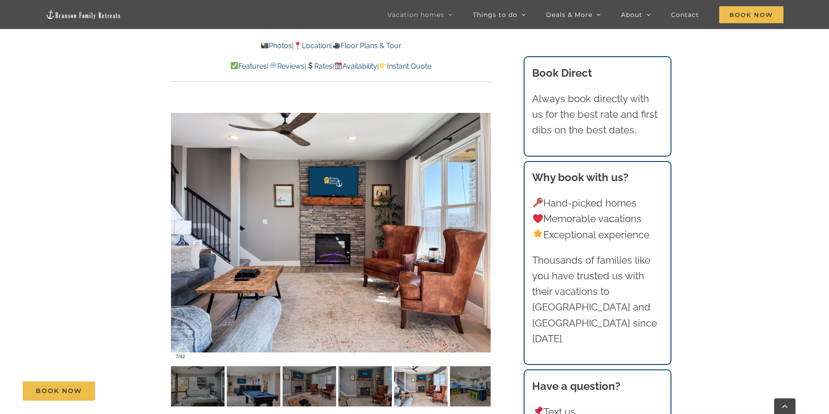
click at [464, 388] on div "Book Now" at bounding box center [422, 391] width 798 height 19
click at [468, 389] on div "Book Now" at bounding box center [422, 391] width 798 height 19
click at [486, 388] on div "Book Now" at bounding box center [422, 391] width 798 height 19
click at [464, 381] on img at bounding box center [477, 387] width 54 height 40
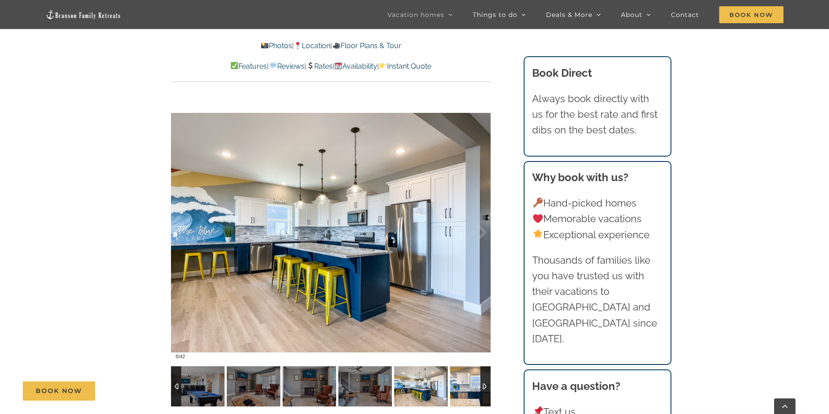
click at [463, 380] on img at bounding box center [477, 387] width 54 height 40
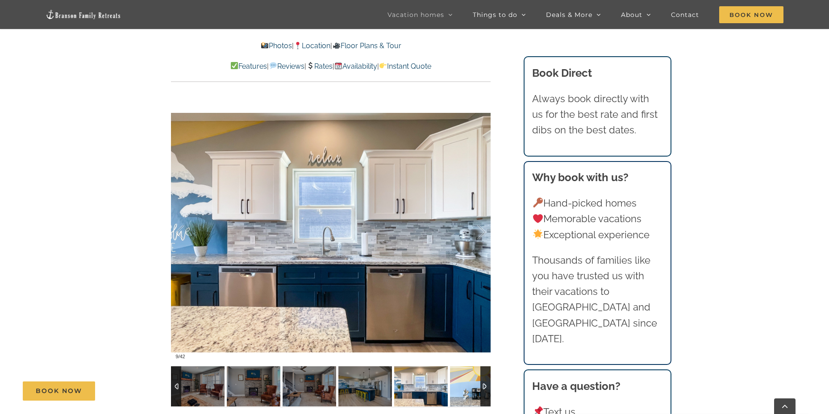
click at [465, 381] on img at bounding box center [477, 387] width 54 height 40
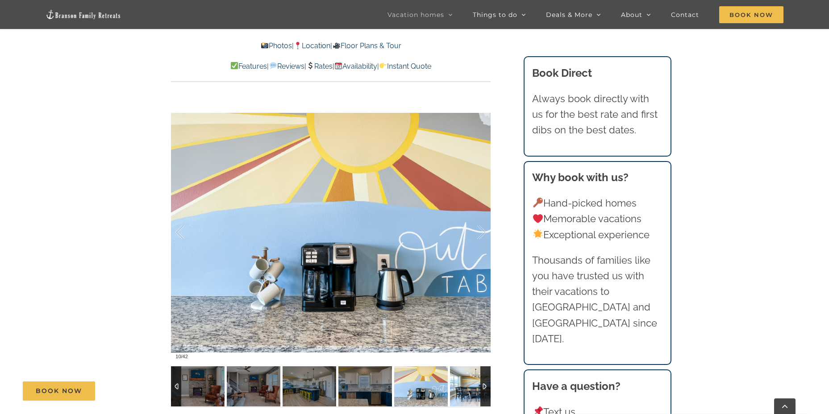
click at [465, 381] on img at bounding box center [477, 387] width 54 height 40
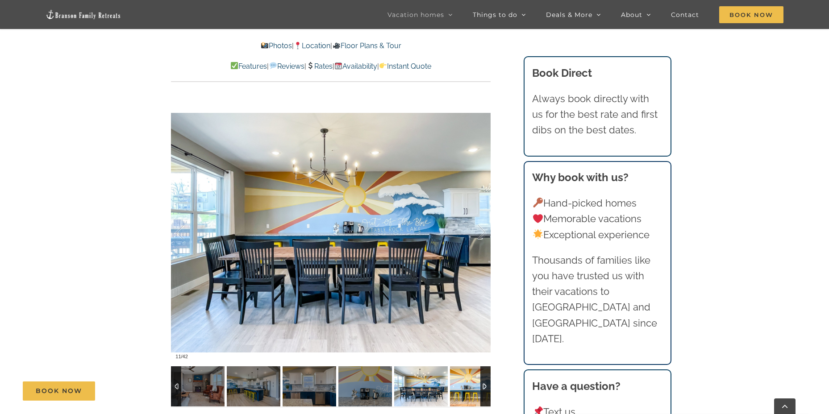
drag, startPoint x: 463, startPoint y: 380, endPoint x: 458, endPoint y: 379, distance: 5.0
click at [462, 380] on img at bounding box center [477, 387] width 54 height 40
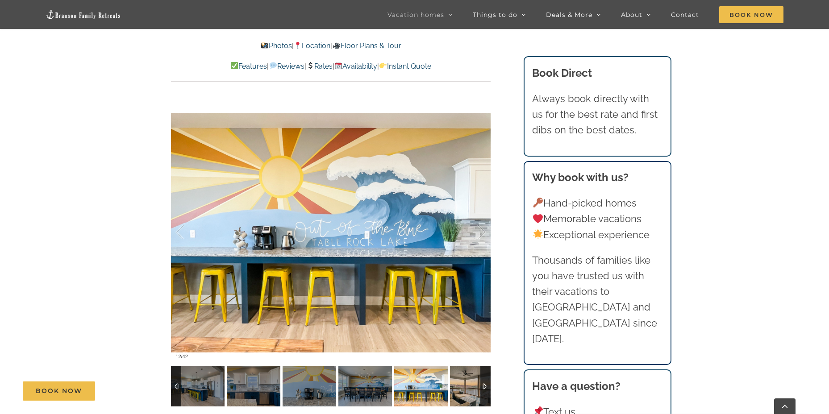
click at [458, 379] on img at bounding box center [477, 387] width 54 height 40
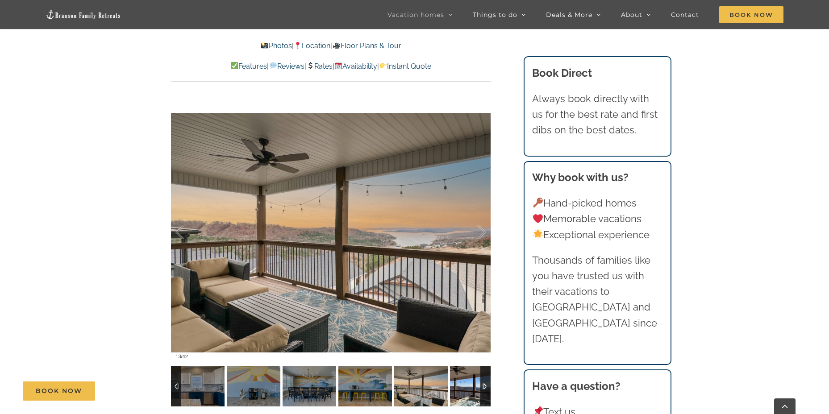
click at [458, 379] on img at bounding box center [477, 387] width 54 height 40
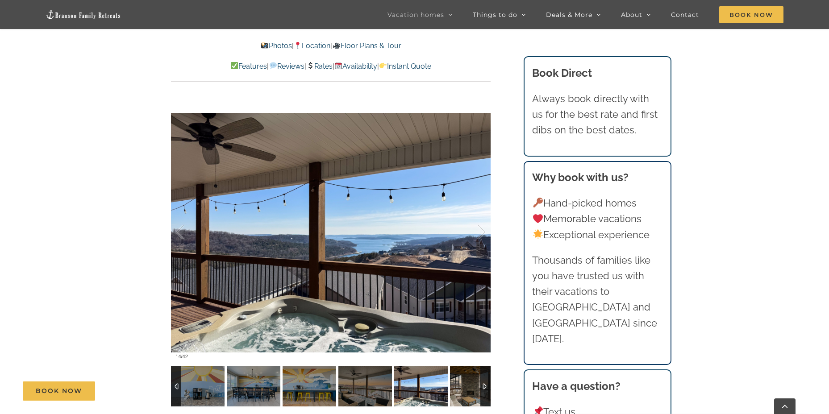
click at [458, 379] on img at bounding box center [477, 387] width 54 height 40
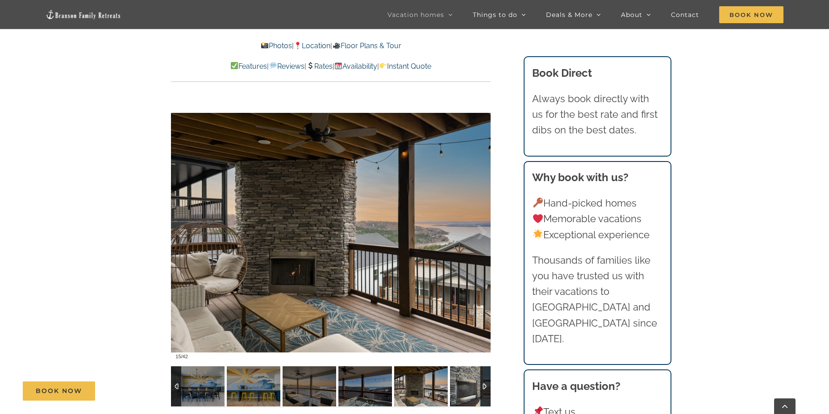
click at [458, 379] on img at bounding box center [477, 387] width 54 height 40
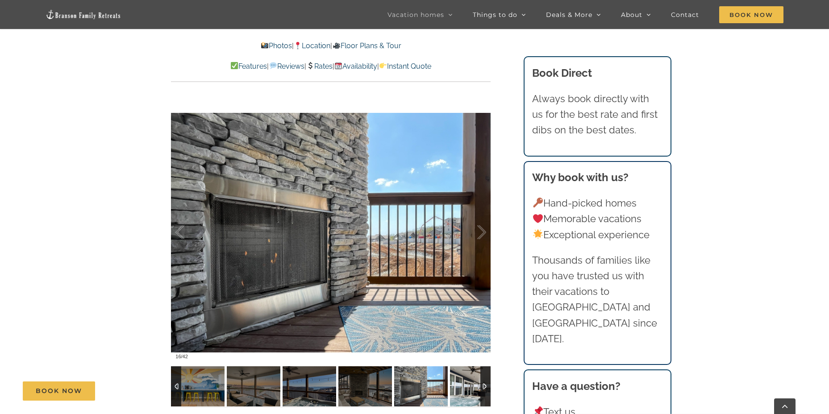
click at [456, 378] on img at bounding box center [477, 387] width 54 height 40
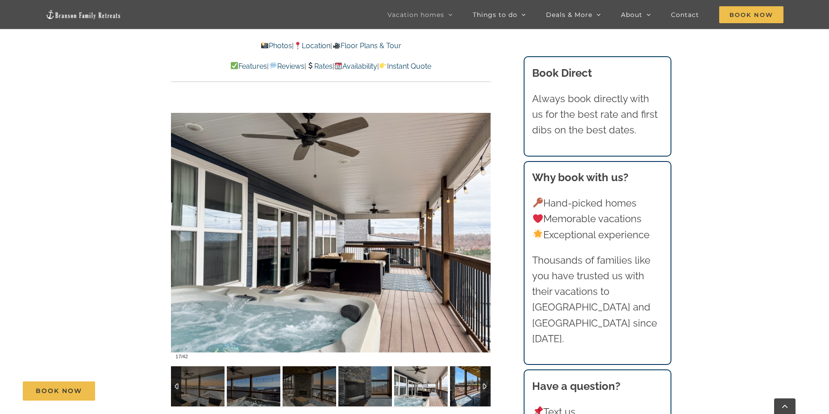
click at [456, 378] on img at bounding box center [477, 387] width 54 height 40
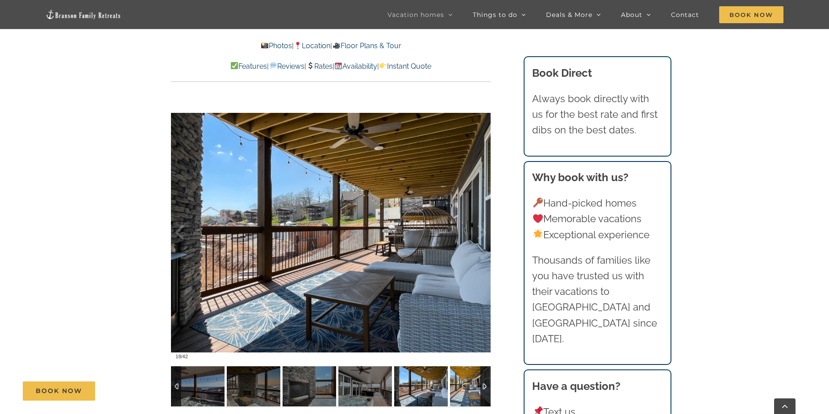
click at [456, 378] on img at bounding box center [477, 387] width 54 height 40
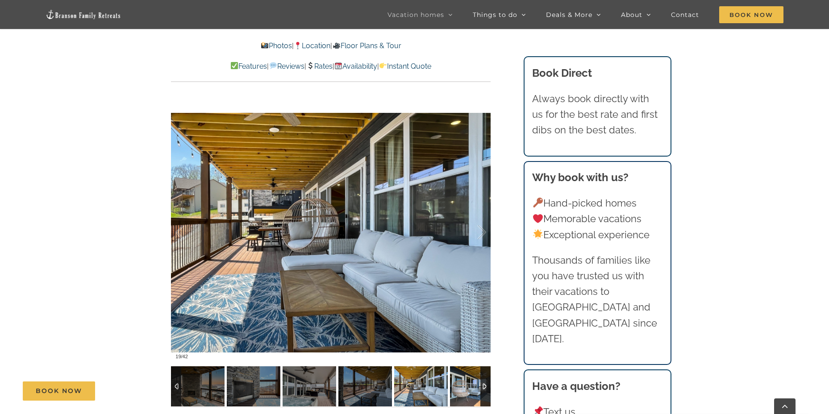
click at [456, 378] on img at bounding box center [477, 387] width 54 height 40
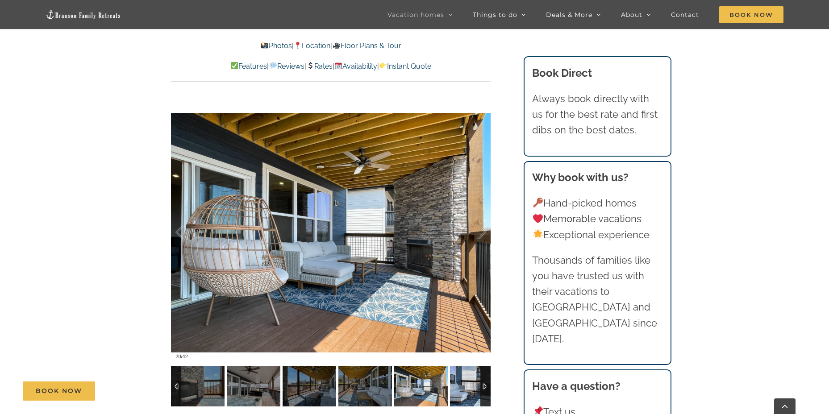
click at [461, 378] on img at bounding box center [477, 387] width 54 height 40
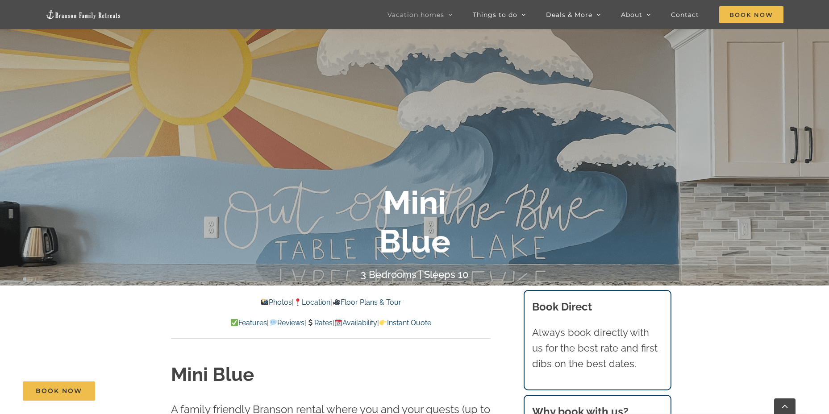
scroll to position [0, 0]
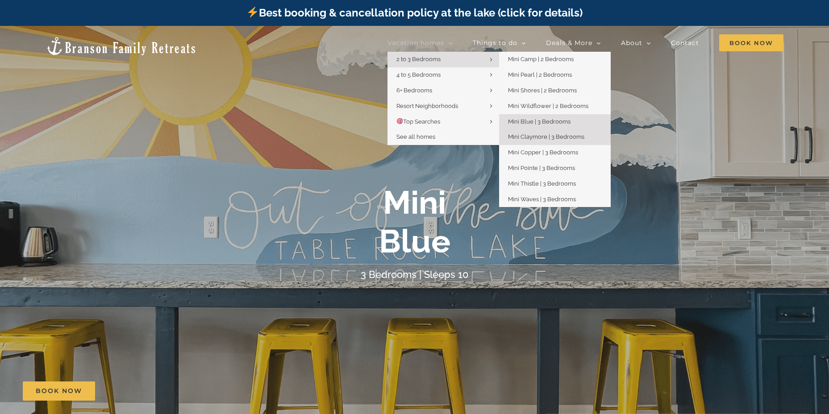
click at [561, 137] on span "Mini Claymore | 3 Bedrooms" at bounding box center [546, 137] width 76 height 7
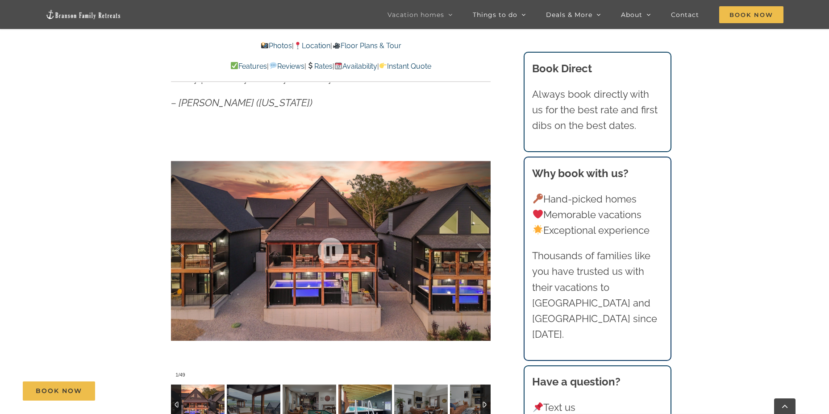
scroll to position [715, 0]
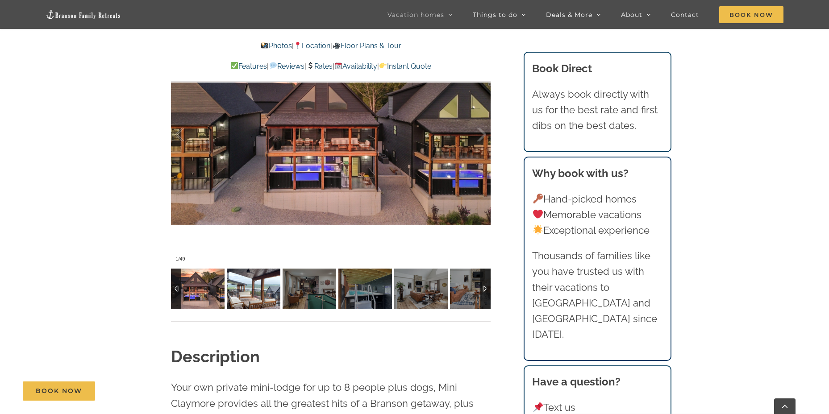
click at [264, 286] on img at bounding box center [254, 289] width 54 height 40
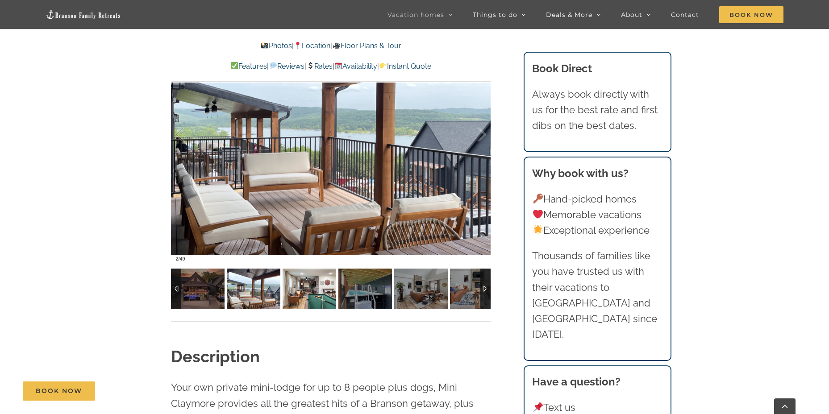
click at [310, 288] on img at bounding box center [310, 289] width 54 height 40
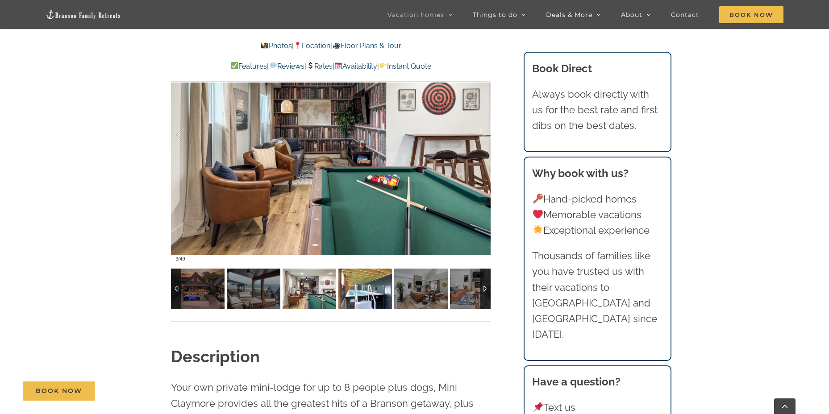
click at [370, 288] on img at bounding box center [366, 289] width 54 height 40
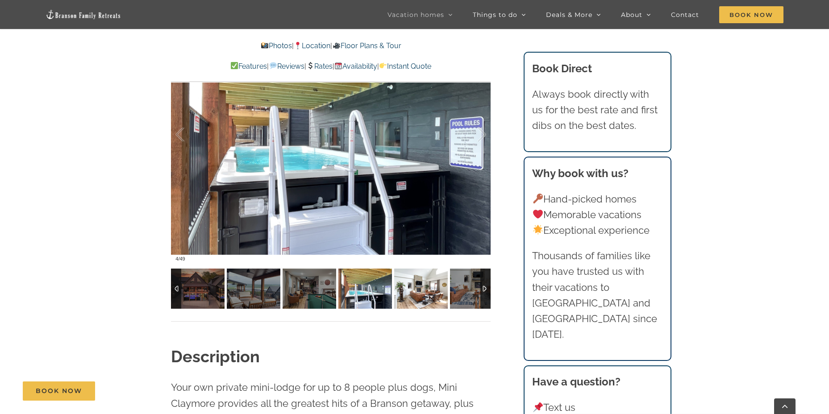
click at [418, 284] on img at bounding box center [421, 289] width 54 height 40
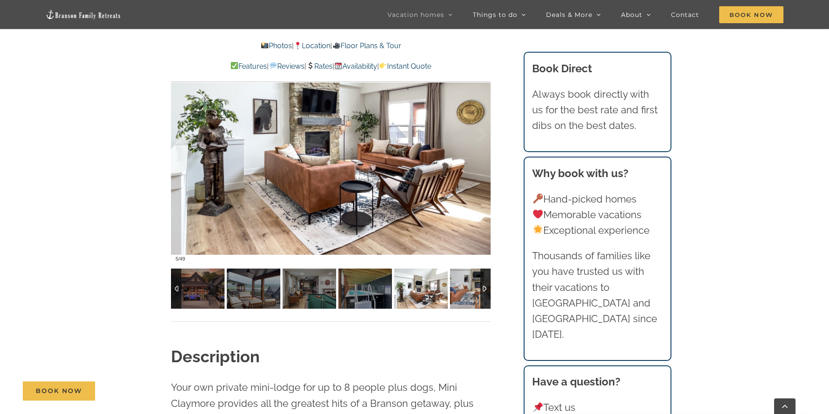
click at [463, 288] on img at bounding box center [477, 289] width 54 height 40
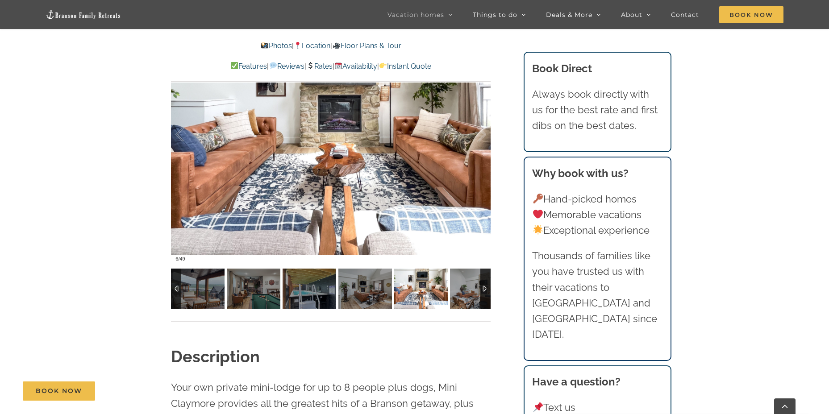
click at [487, 283] on div at bounding box center [486, 289] width 10 height 40
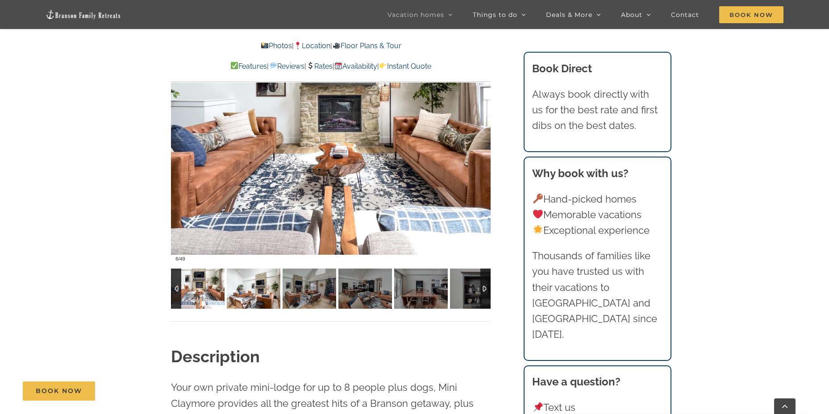
click at [256, 286] on img at bounding box center [254, 289] width 54 height 40
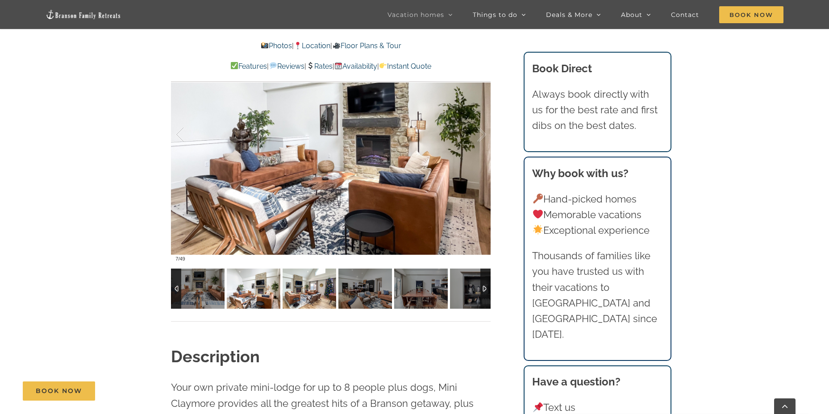
click at [305, 291] on img at bounding box center [310, 289] width 54 height 40
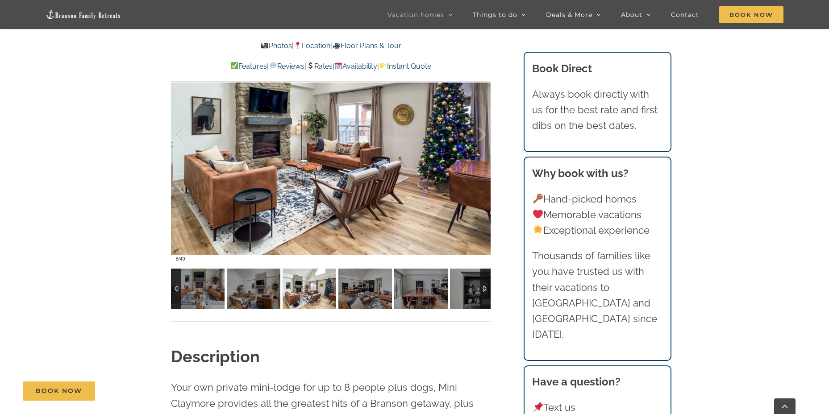
click at [300, 288] on img at bounding box center [310, 289] width 54 height 40
click at [355, 293] on img at bounding box center [366, 289] width 54 height 40
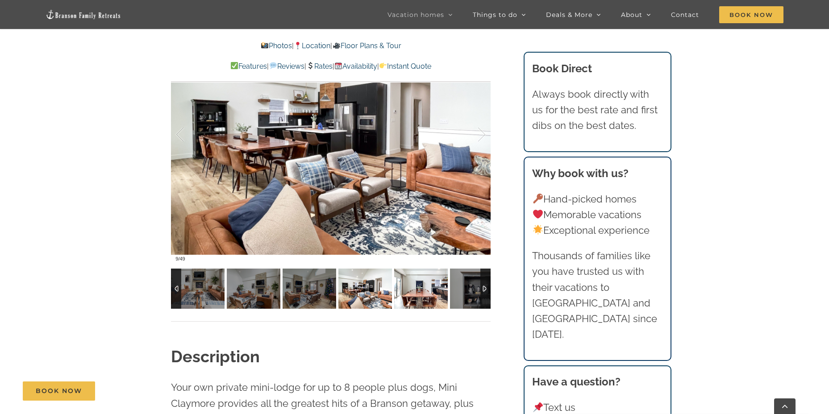
click at [418, 278] on img at bounding box center [421, 289] width 54 height 40
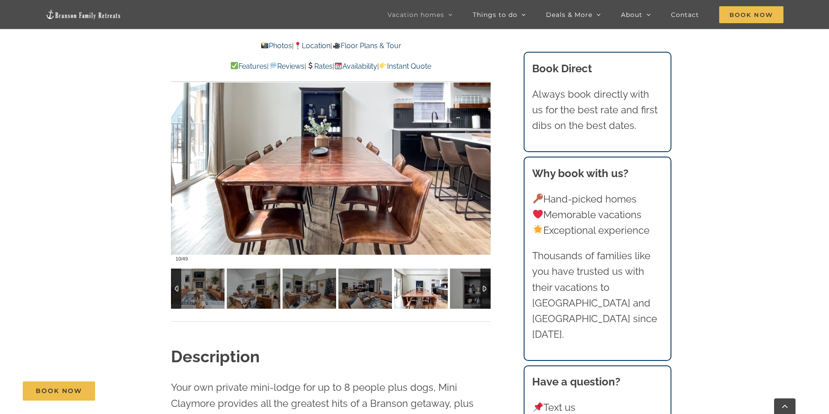
click at [435, 293] on img at bounding box center [421, 289] width 54 height 40
click at [476, 291] on img at bounding box center [477, 289] width 54 height 40
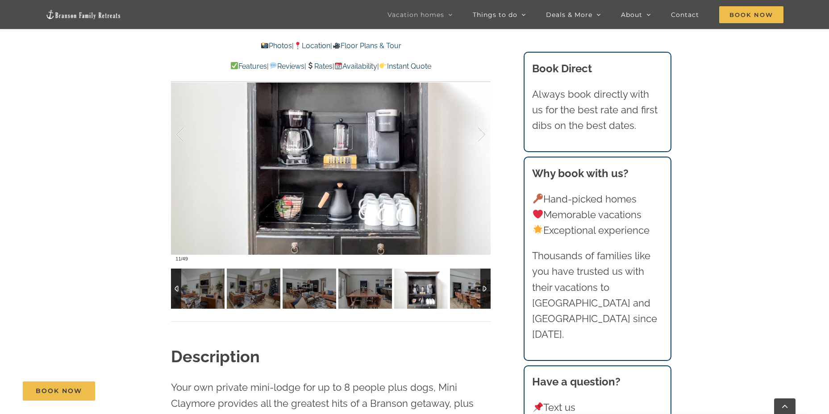
click at [490, 292] on div at bounding box center [486, 289] width 10 height 40
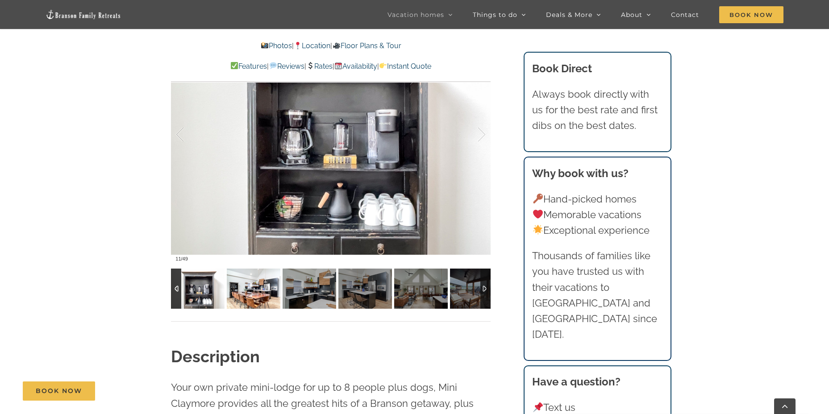
click at [249, 287] on img at bounding box center [254, 289] width 54 height 40
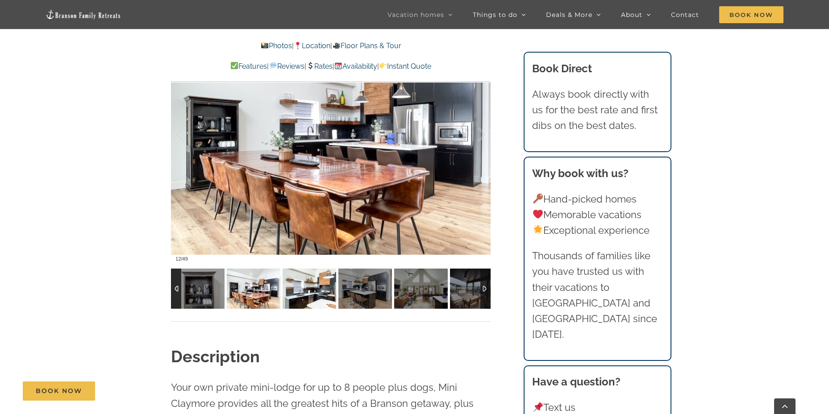
click at [302, 288] on img at bounding box center [310, 289] width 54 height 40
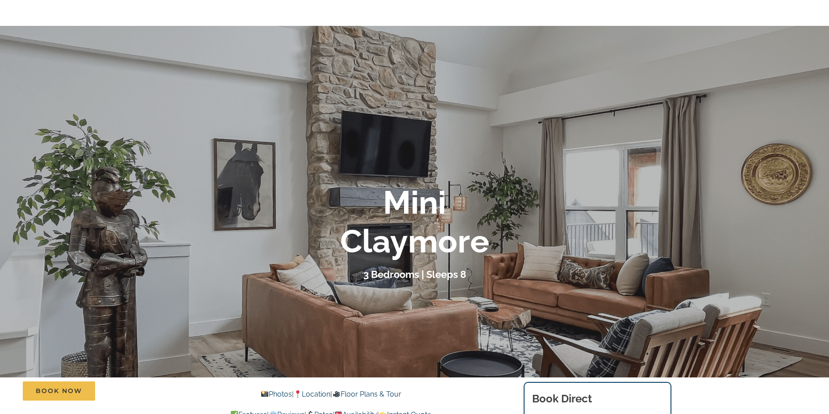
scroll to position [0, 0]
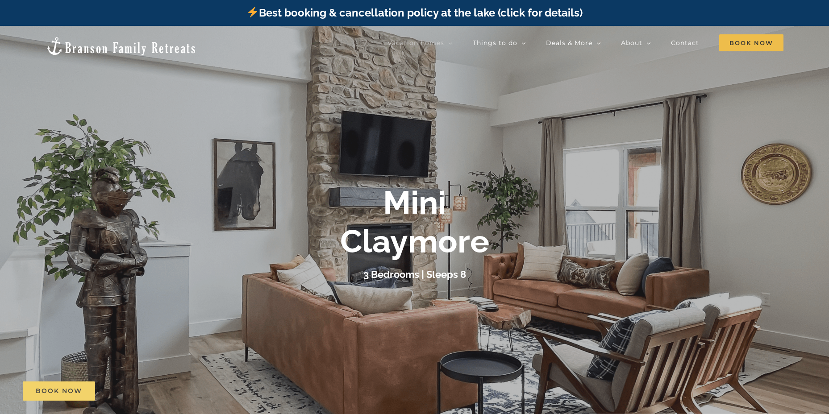
click at [62, 391] on span "Book Now" at bounding box center [59, 392] width 46 height 8
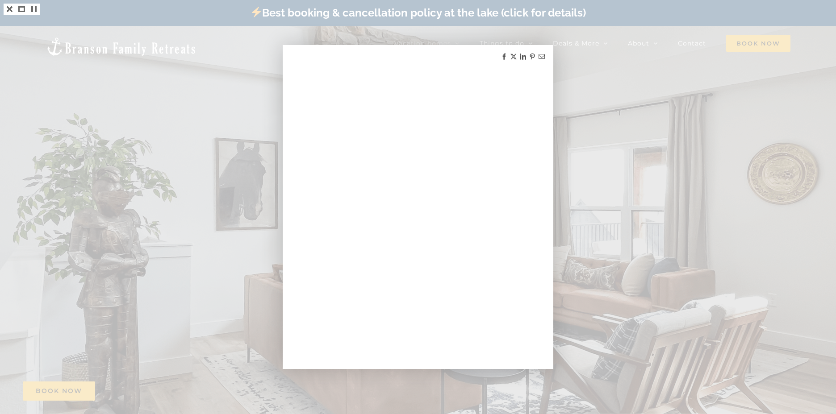
click at [632, 69] on div at bounding box center [418, 207] width 836 height 414
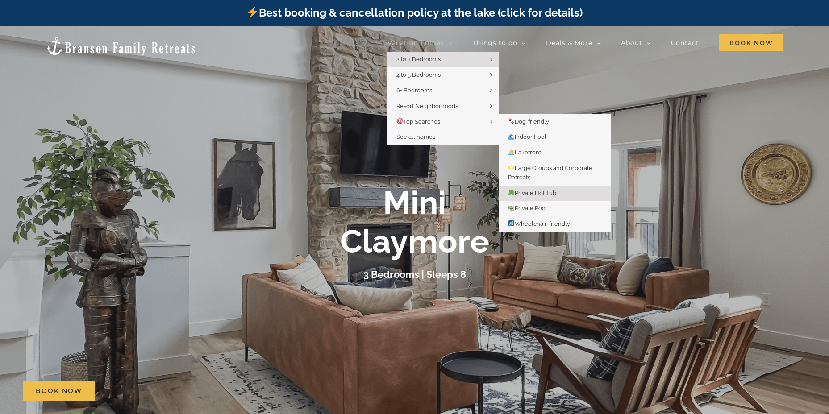
click at [567, 192] on link "Private Hot Tub" at bounding box center [555, 194] width 112 height 16
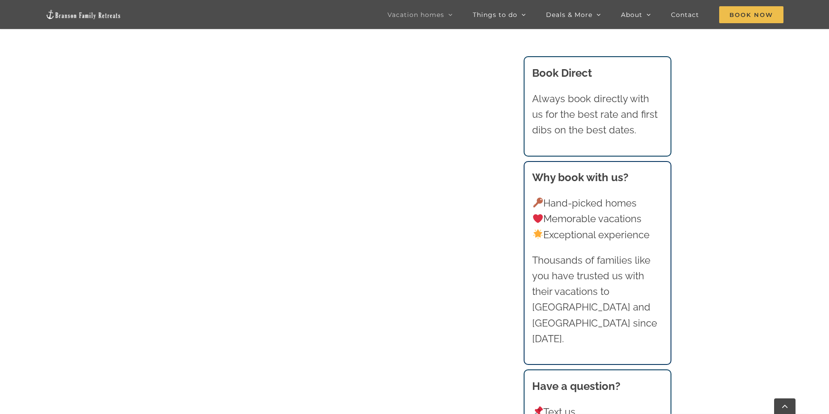
scroll to position [615, 0]
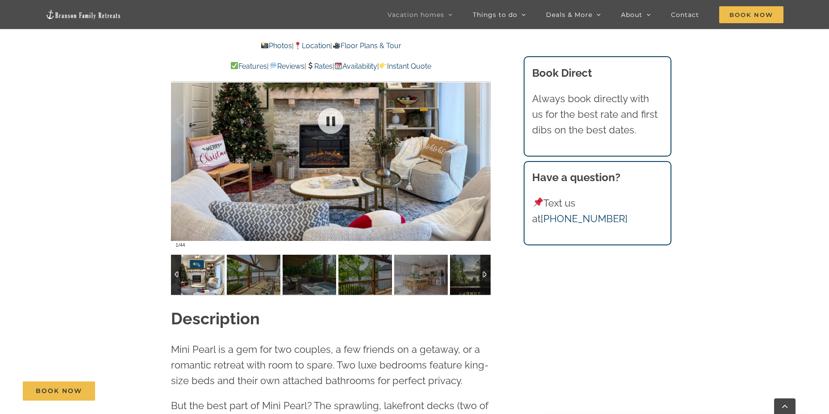
scroll to position [715, 0]
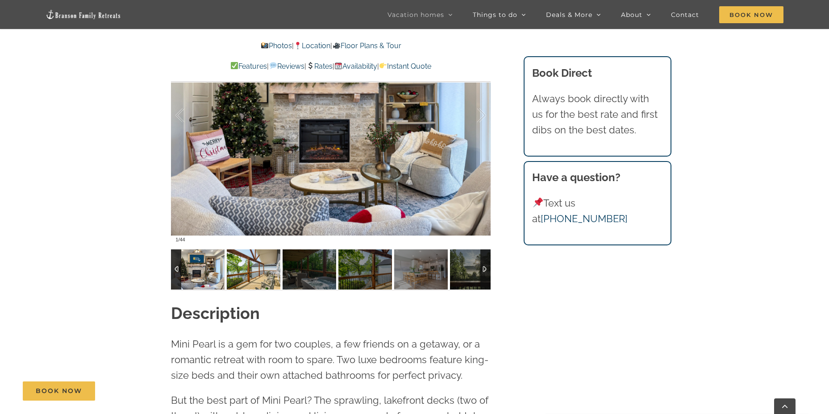
click at [249, 264] on img at bounding box center [254, 270] width 54 height 40
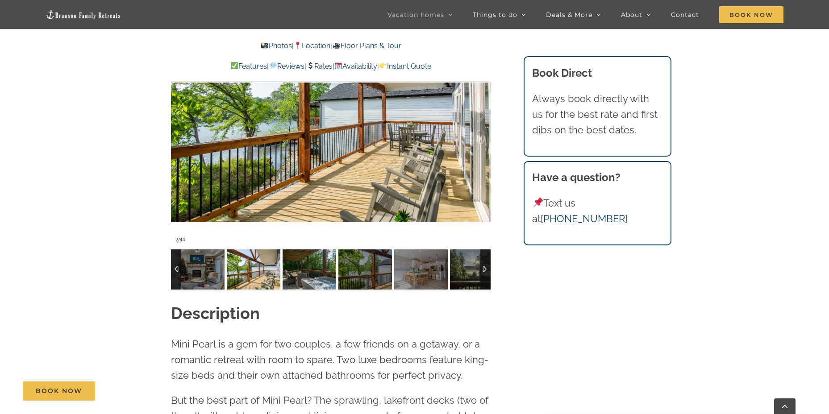
click at [295, 269] on img at bounding box center [310, 270] width 54 height 40
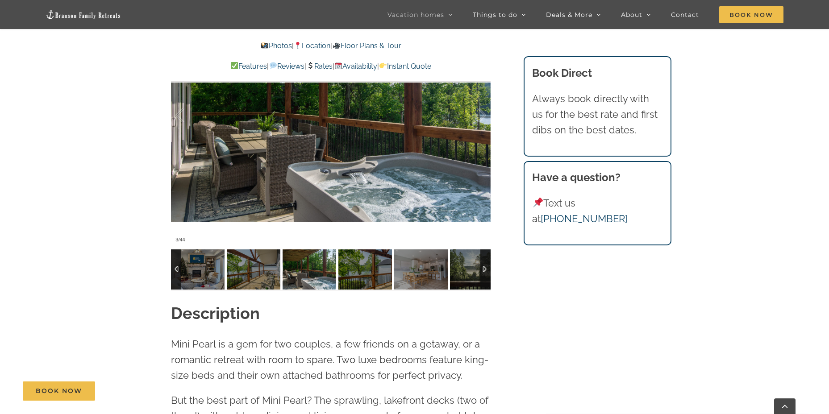
click at [334, 275] on img at bounding box center [310, 270] width 54 height 40
click at [347, 277] on img at bounding box center [366, 270] width 54 height 40
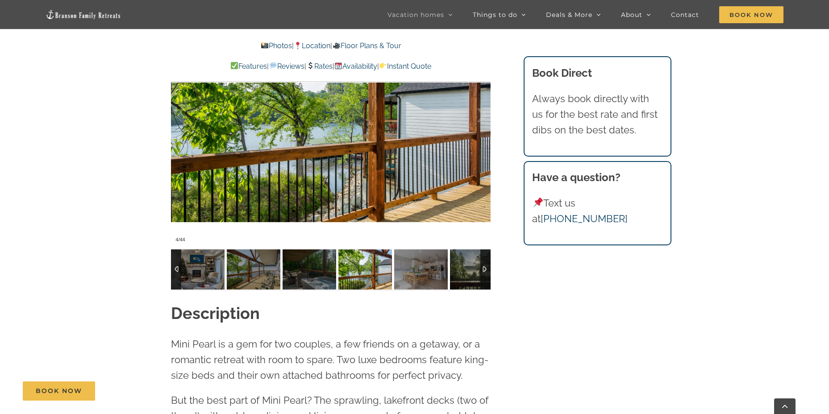
click at [399, 275] on img at bounding box center [421, 270] width 54 height 40
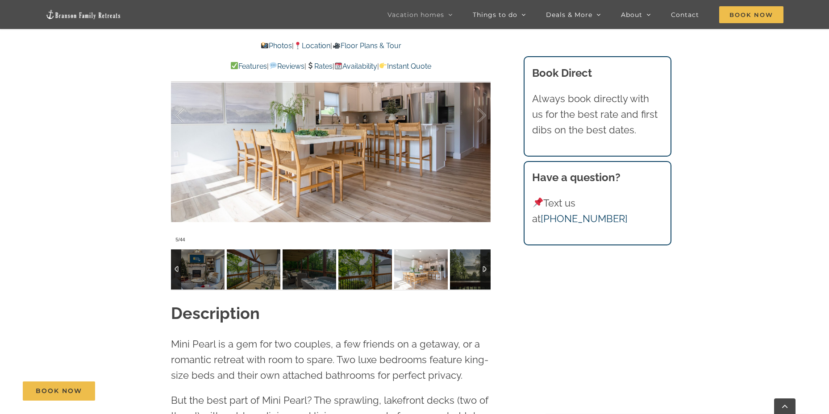
click at [440, 271] on img at bounding box center [421, 270] width 54 height 40
click at [466, 275] on img at bounding box center [477, 270] width 54 height 40
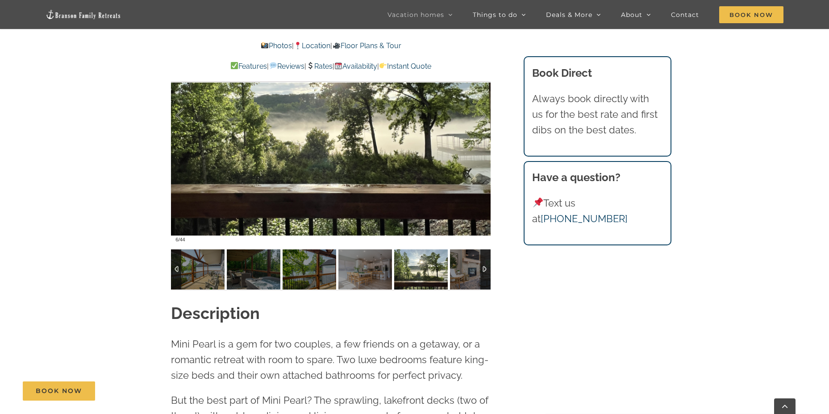
click at [489, 273] on div at bounding box center [486, 270] width 10 height 40
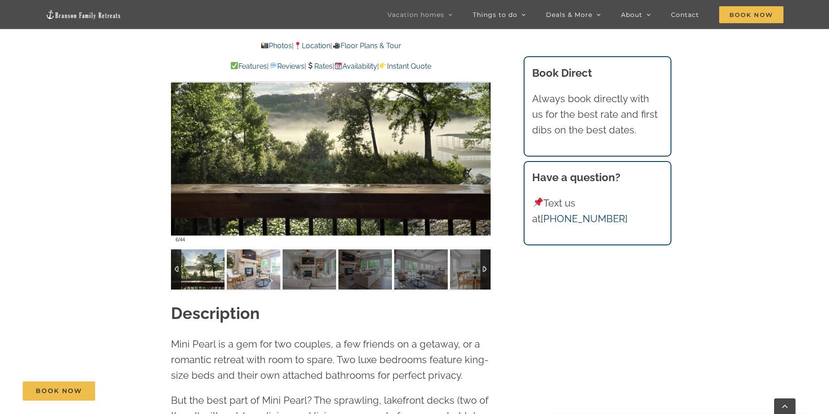
click at [260, 272] on img at bounding box center [254, 270] width 54 height 40
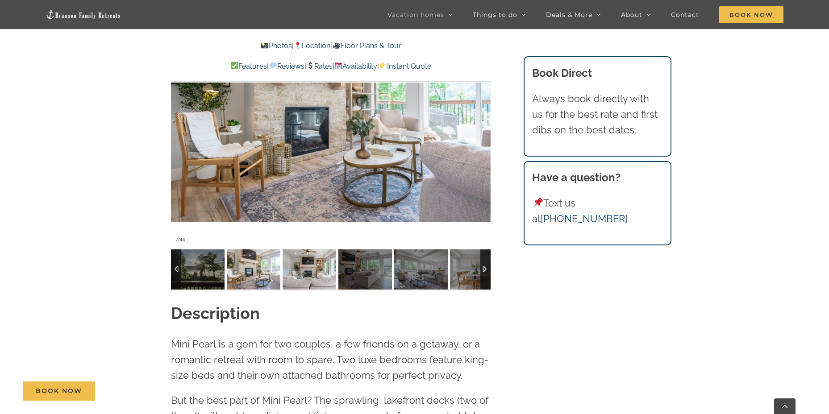
click at [314, 270] on img at bounding box center [310, 270] width 54 height 40
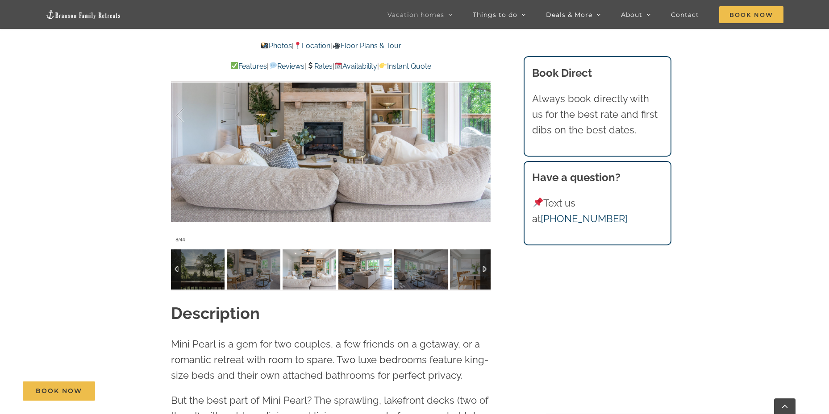
click at [370, 267] on img at bounding box center [366, 270] width 54 height 40
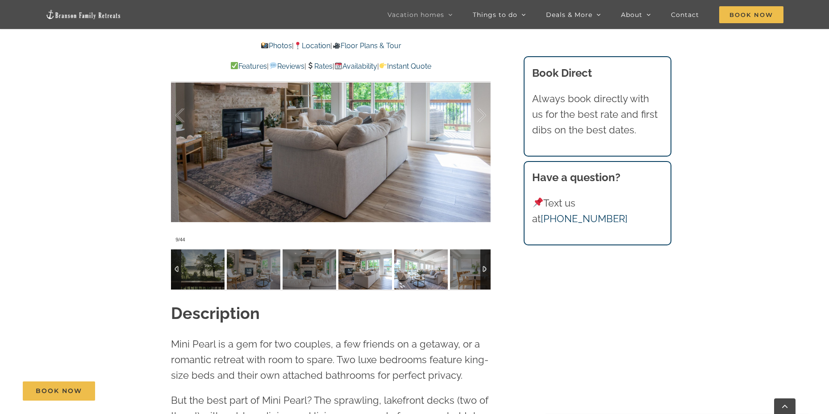
click at [419, 270] on img at bounding box center [421, 270] width 54 height 40
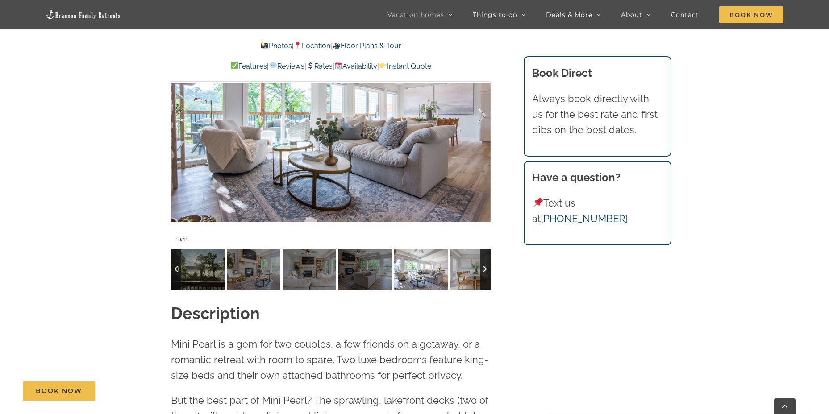
click at [447, 270] on img at bounding box center [421, 270] width 54 height 40
click at [439, 271] on img at bounding box center [421, 270] width 54 height 40
click at [456, 268] on img at bounding box center [477, 270] width 54 height 40
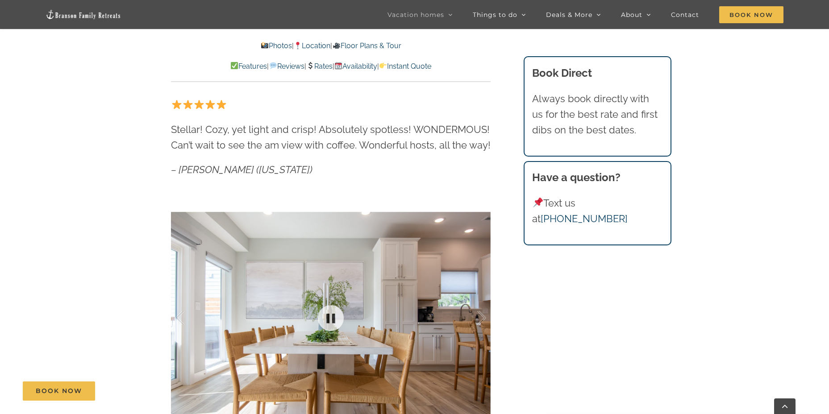
scroll to position [491, 0]
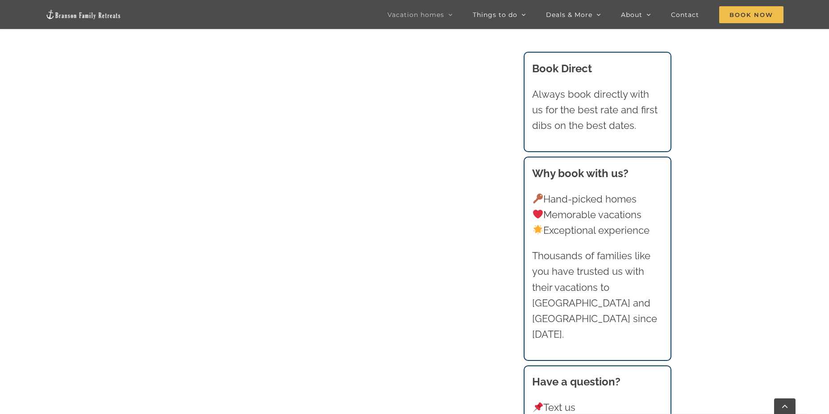
scroll to position [1226, 0]
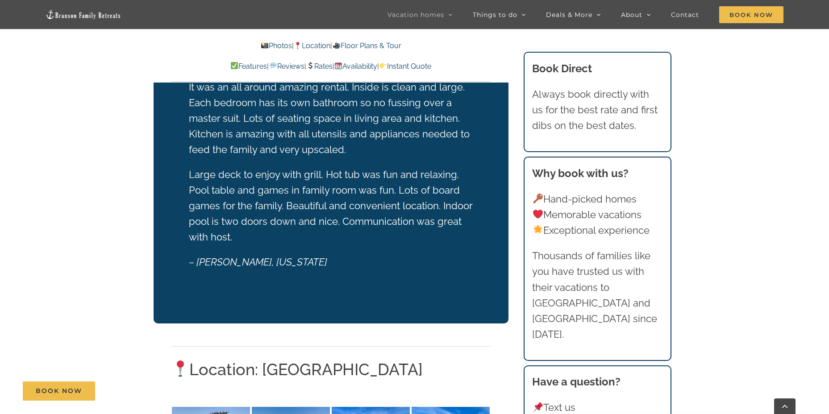
scroll to position [2188, 0]
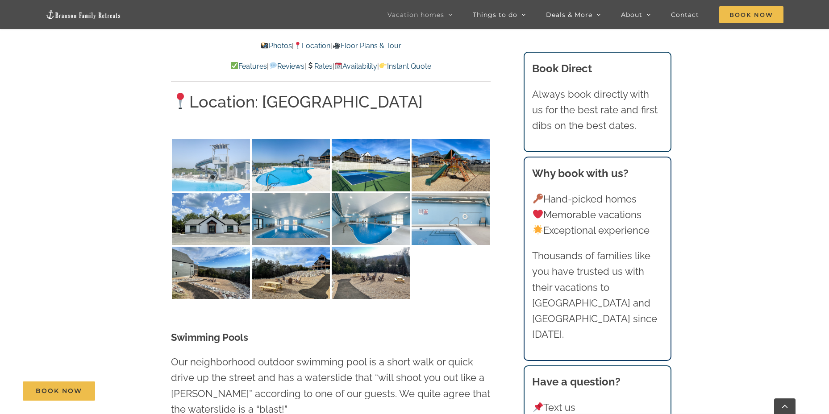
click at [208, 139] on img at bounding box center [211, 165] width 78 height 52
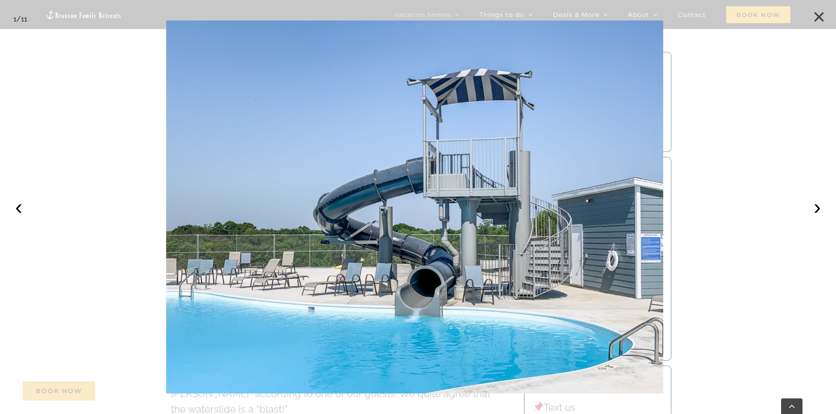
click at [816, 10] on button "×" at bounding box center [819, 17] width 20 height 20
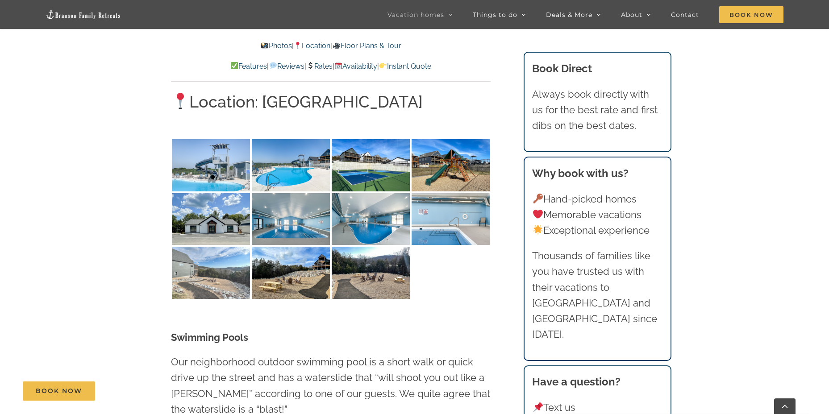
click at [216, 250] on img at bounding box center [211, 273] width 78 height 52
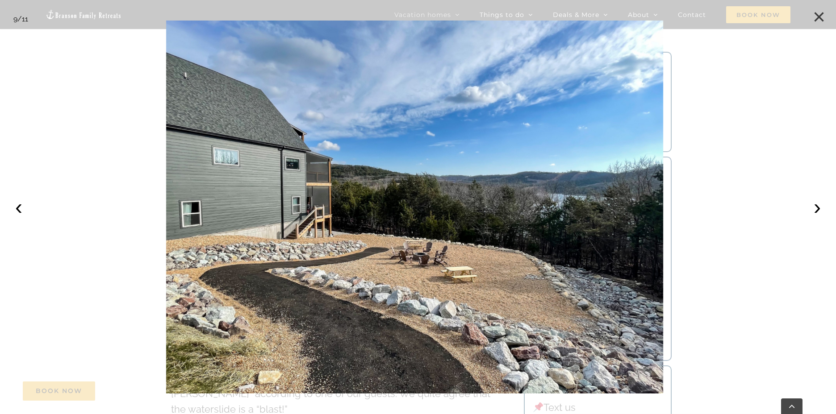
click at [820, 15] on button "×" at bounding box center [819, 17] width 20 height 20
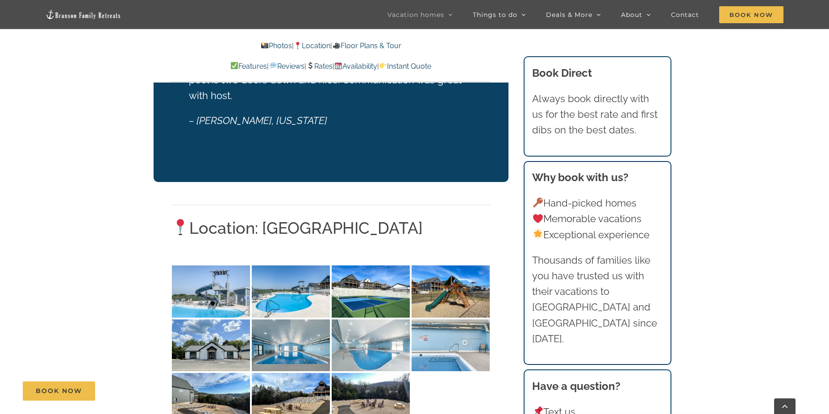
scroll to position [2054, 0]
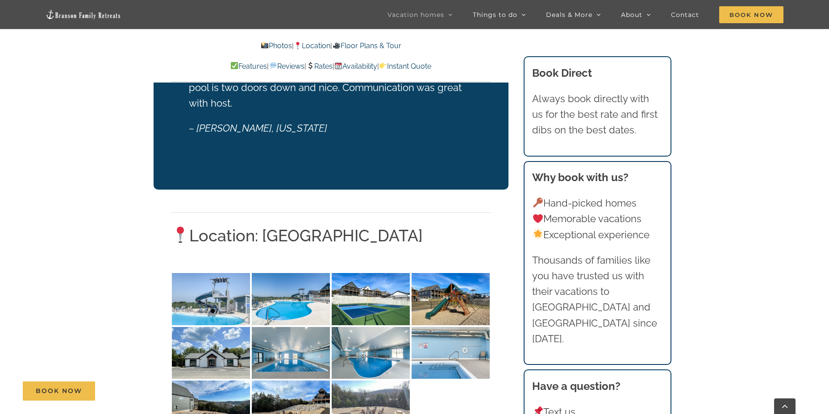
click at [379, 381] on img at bounding box center [371, 407] width 78 height 52
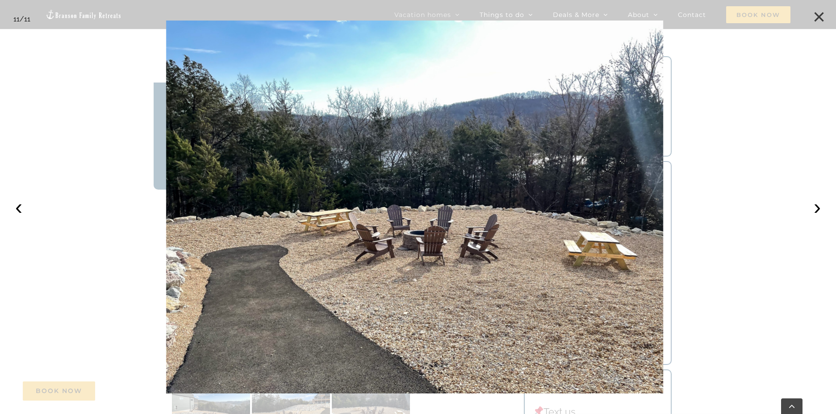
click at [814, 19] on button "×" at bounding box center [819, 17] width 20 height 20
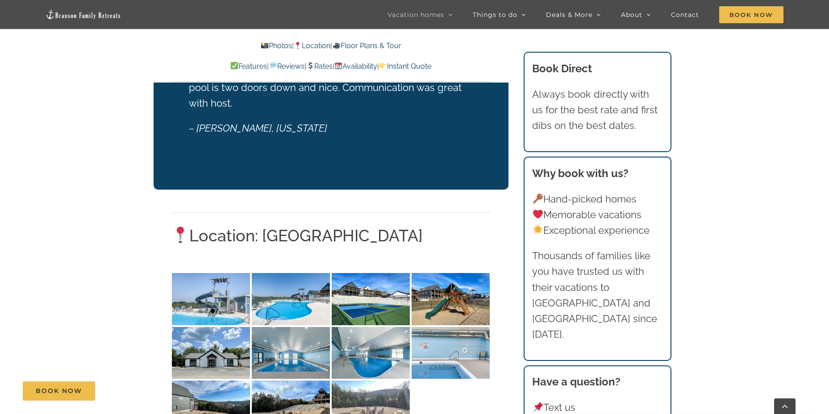
click at [392, 381] on img at bounding box center [371, 407] width 78 height 52
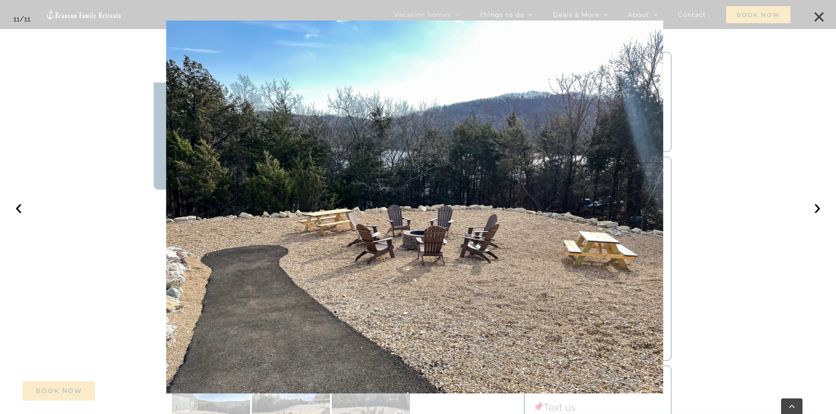
click at [826, 21] on button "×" at bounding box center [819, 17] width 20 height 20
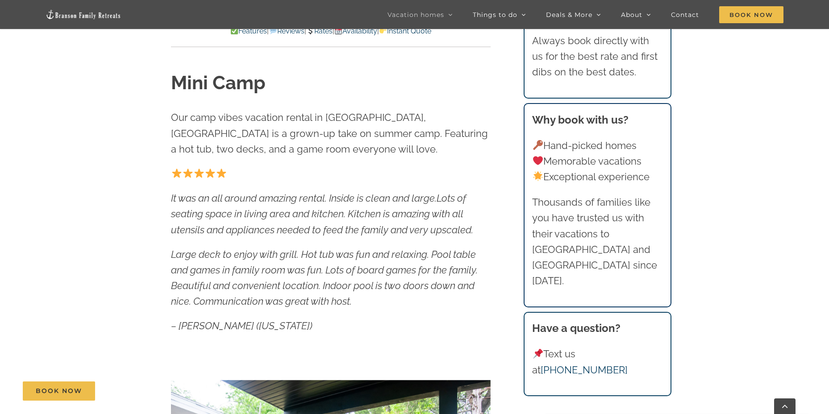
scroll to position [179, 0]
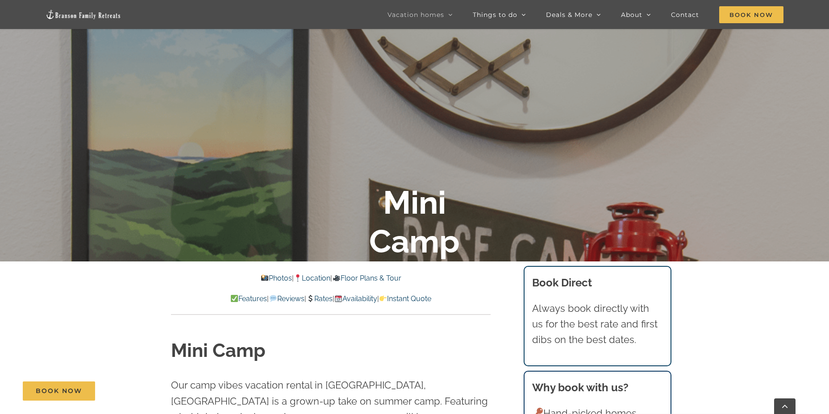
click at [373, 300] on link "Availability" at bounding box center [355, 299] width 43 height 8
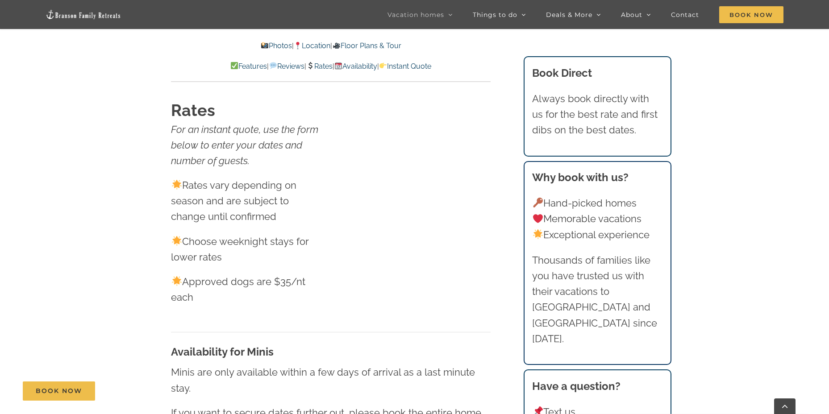
scroll to position [5420, 0]
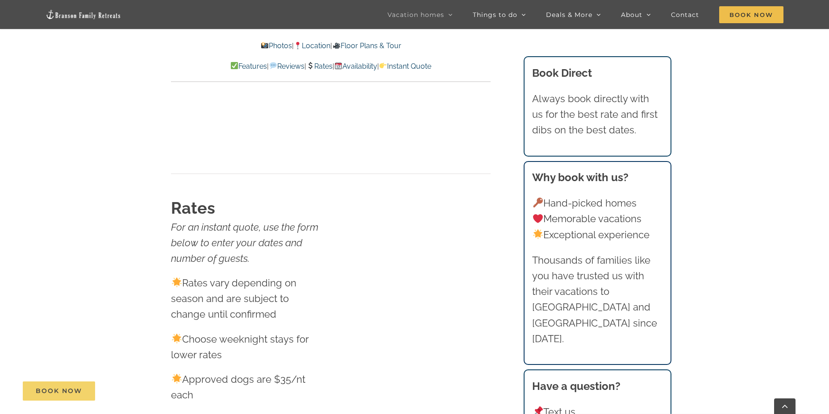
click at [62, 393] on span "Book Now" at bounding box center [59, 392] width 46 height 8
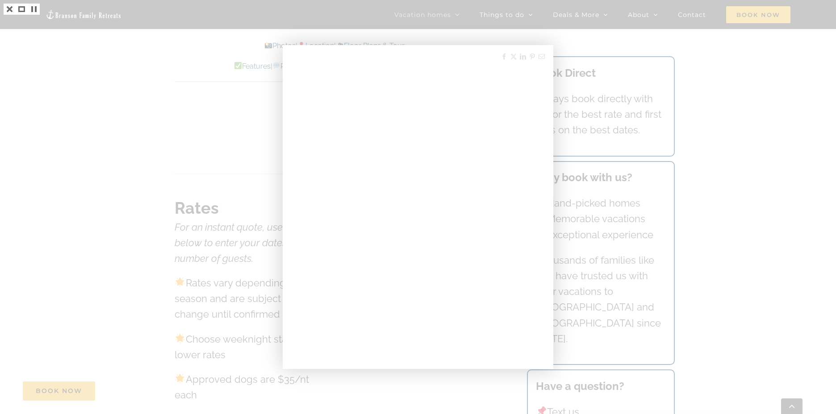
drag, startPoint x: 699, startPoint y: 129, endPoint x: 713, endPoint y: 133, distance: 14.8
click at [702, 130] on div at bounding box center [418, 207] width 836 height 414
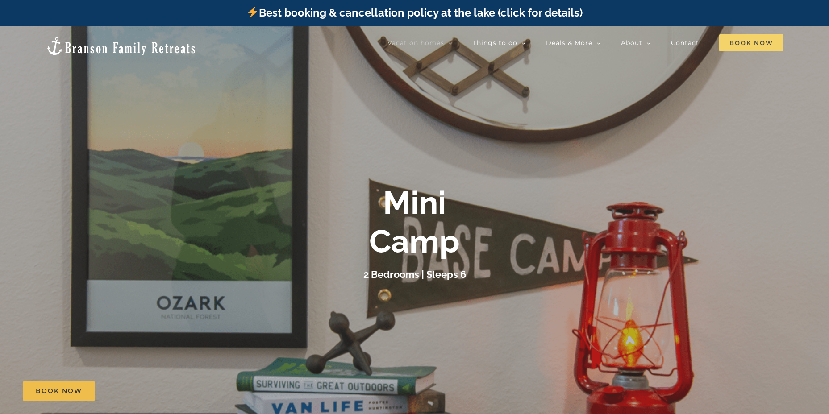
click at [769, 44] on span "Book Now" at bounding box center [751, 42] width 64 height 17
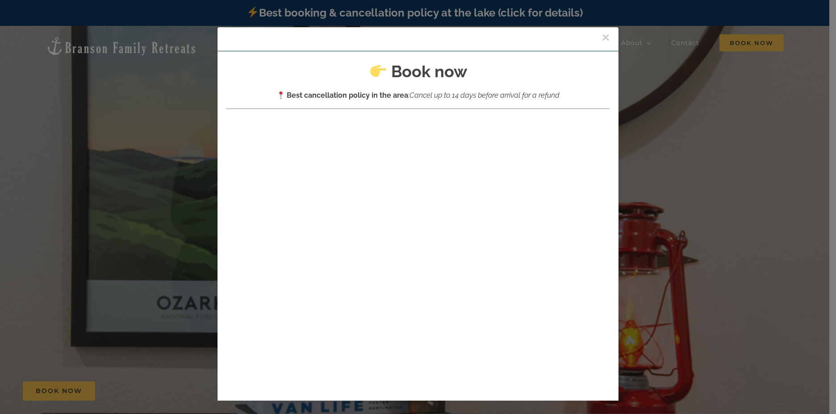
click at [602, 35] on button "×" at bounding box center [606, 37] width 8 height 13
